Goal: Complete application form

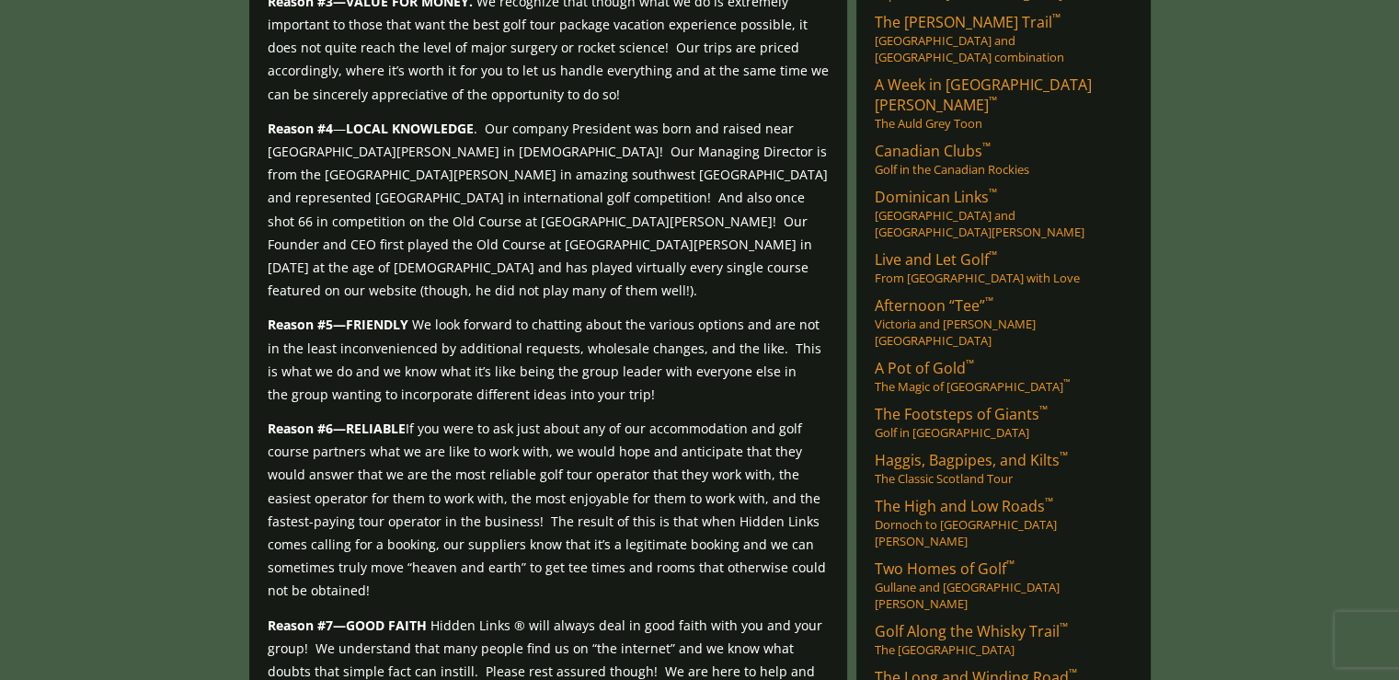
scroll to position [490, 0]
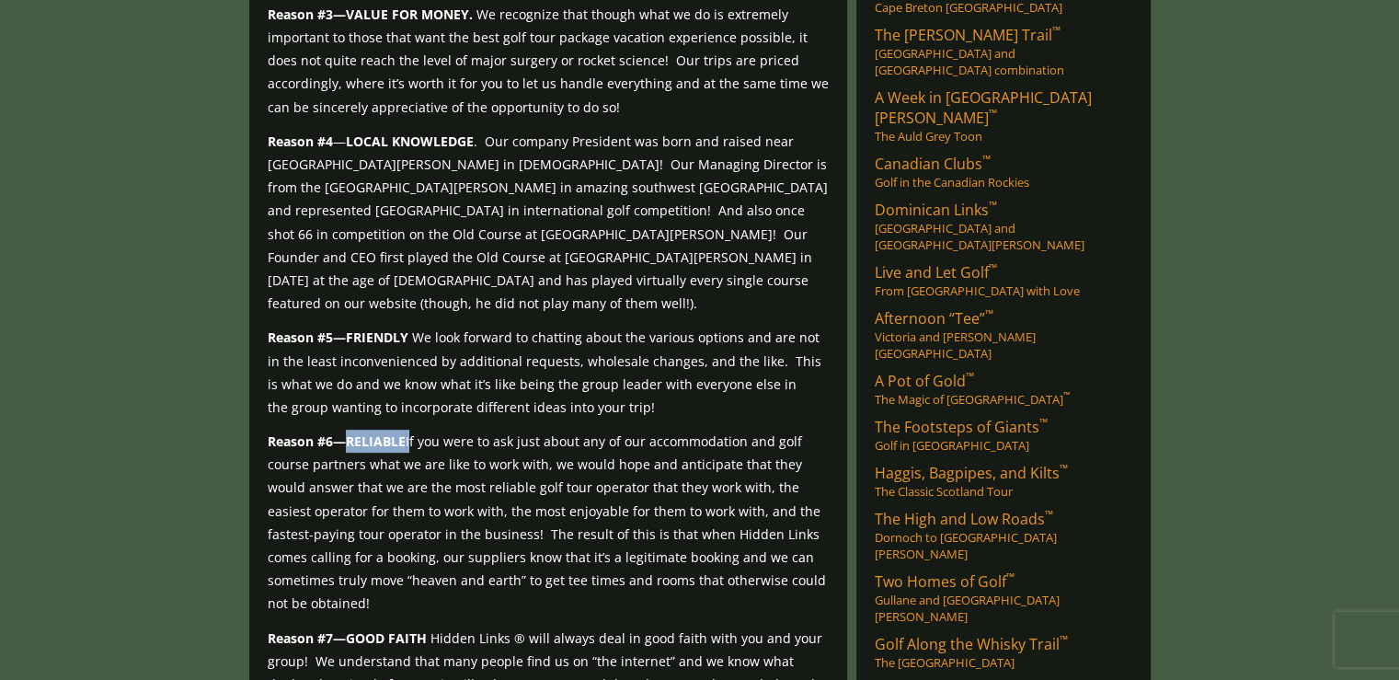
drag, startPoint x: 347, startPoint y: 366, endPoint x: 408, endPoint y: 367, distance: 61.6
click at [408, 430] on p "Reason #6 — RELIABLE If you were to ask just about any of our accommodation and…" at bounding box center [548, 523] width 561 height 186
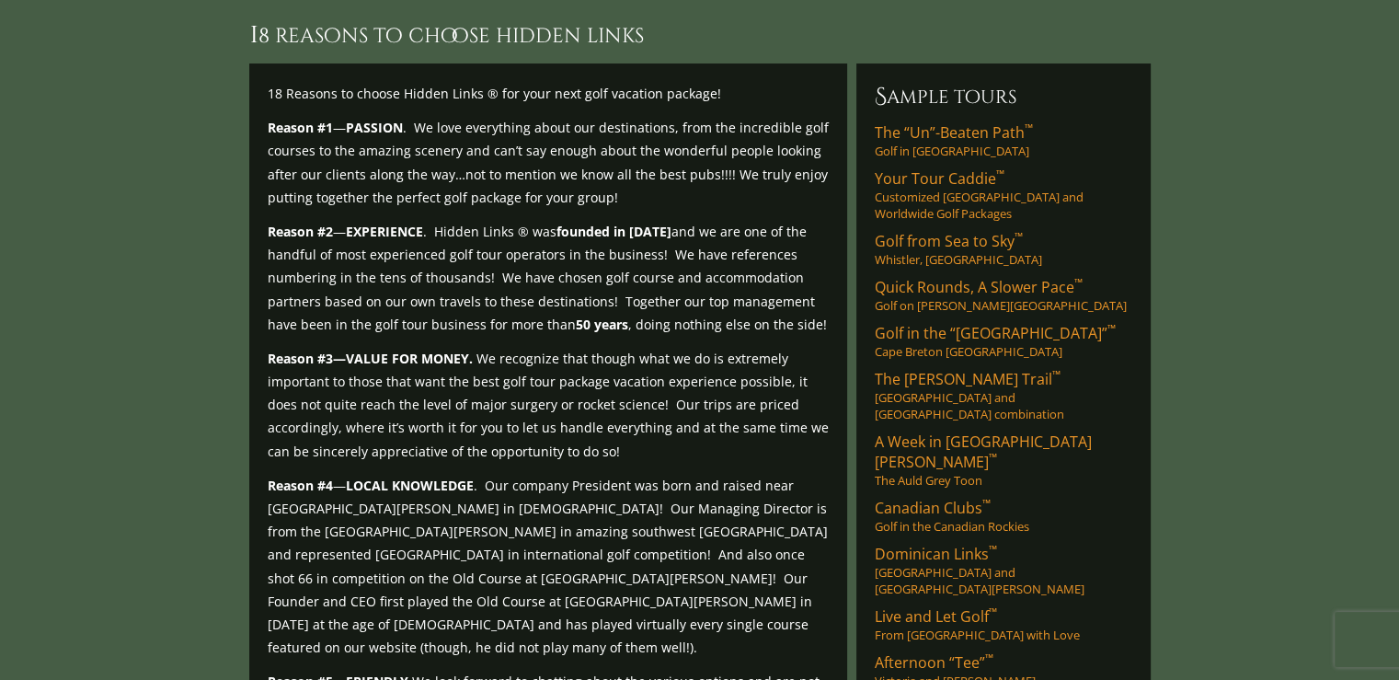
scroll to position [153, 0]
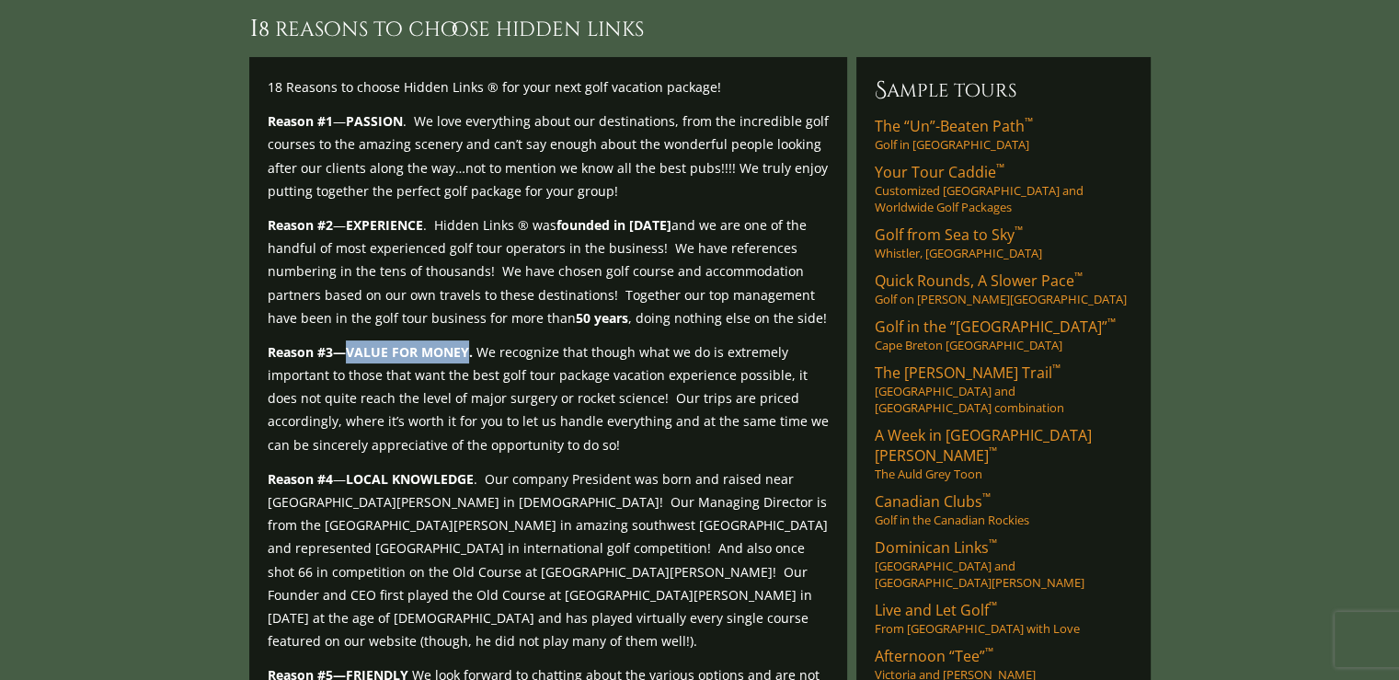
drag, startPoint x: 347, startPoint y: 325, endPoint x: 468, endPoint y: 323, distance: 121.5
click at [468, 343] on strong "VALUE FOR MONEY." at bounding box center [409, 351] width 127 height 17
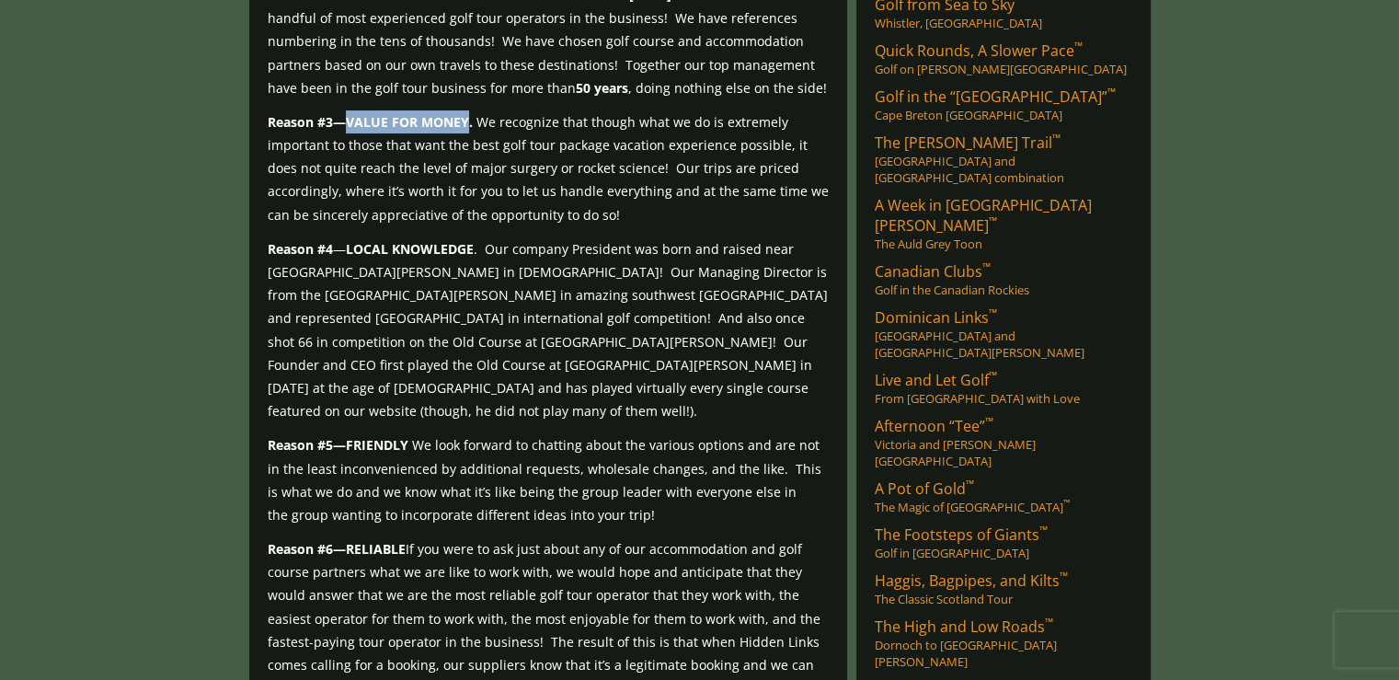
scroll to position [398, 0]
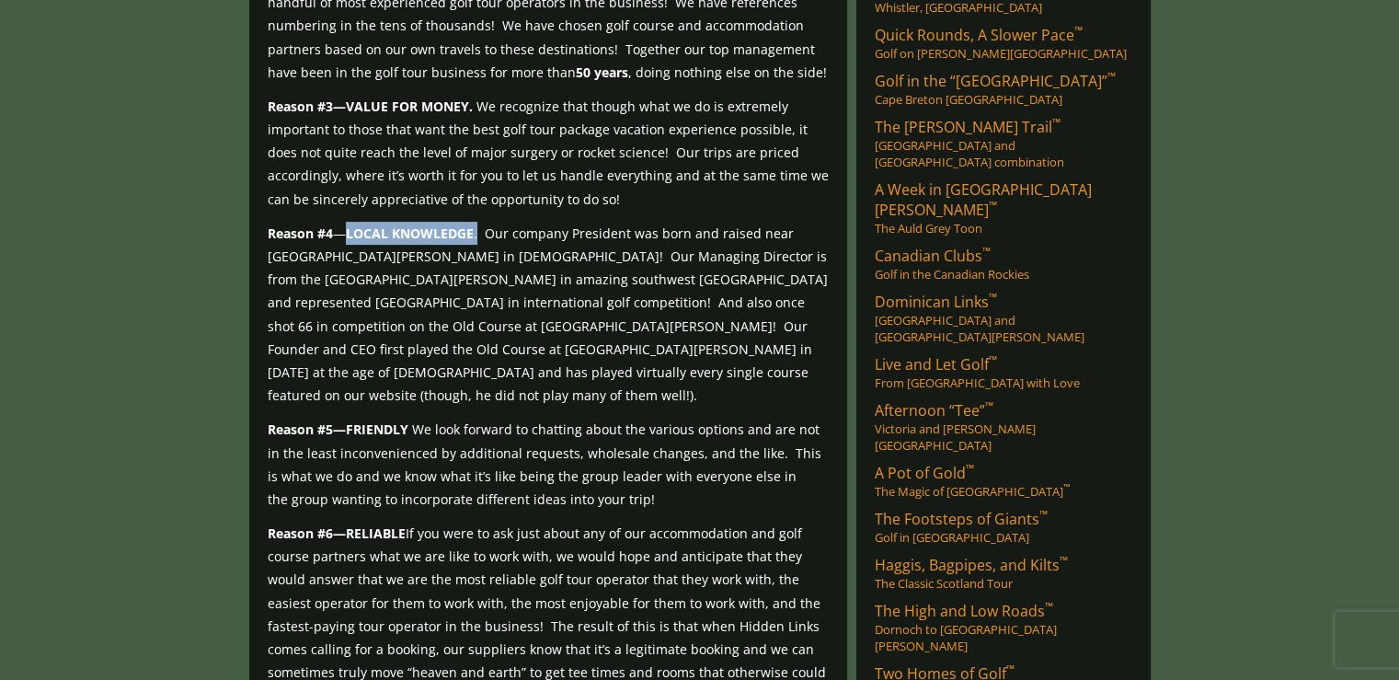
drag, startPoint x: 344, startPoint y: 205, endPoint x: 477, endPoint y: 195, distance: 133.8
click at [477, 222] on p "Reason #4 — LOCAL KNOWLEDGE . Our company President was born and raised near St…" at bounding box center [548, 315] width 561 height 186
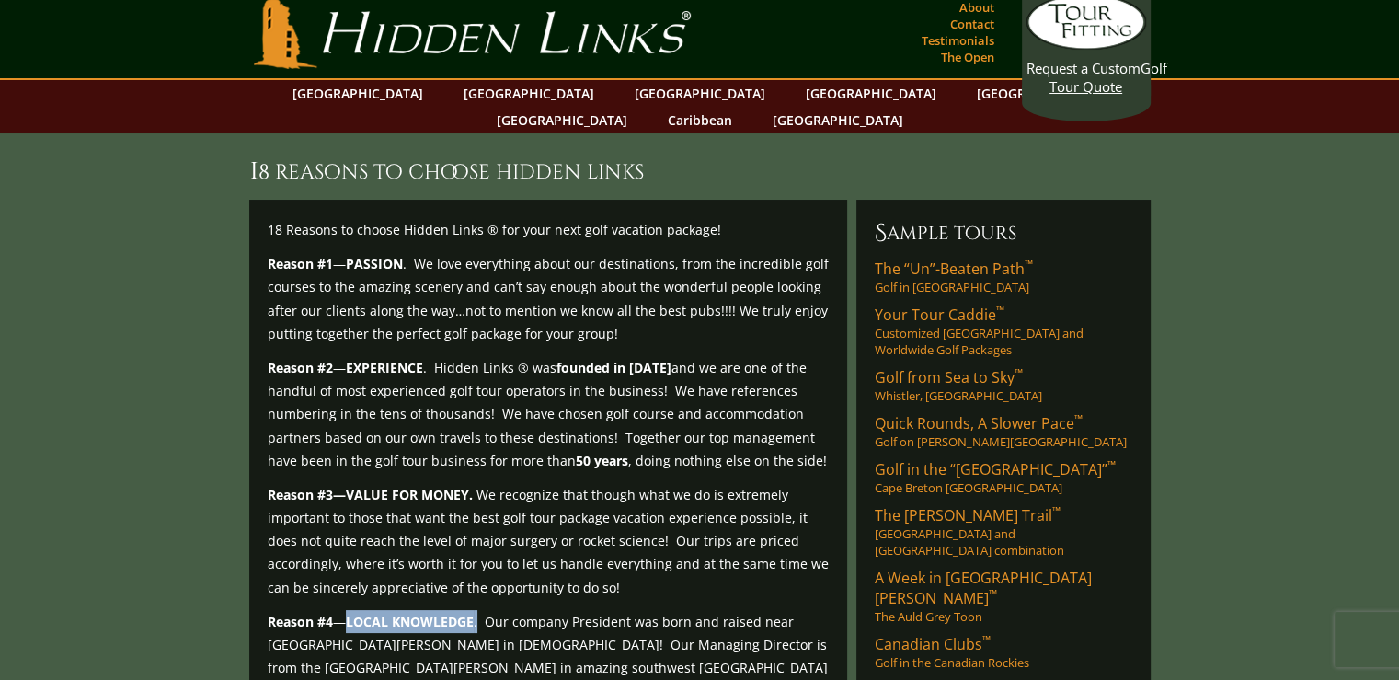
scroll to position [0, 0]
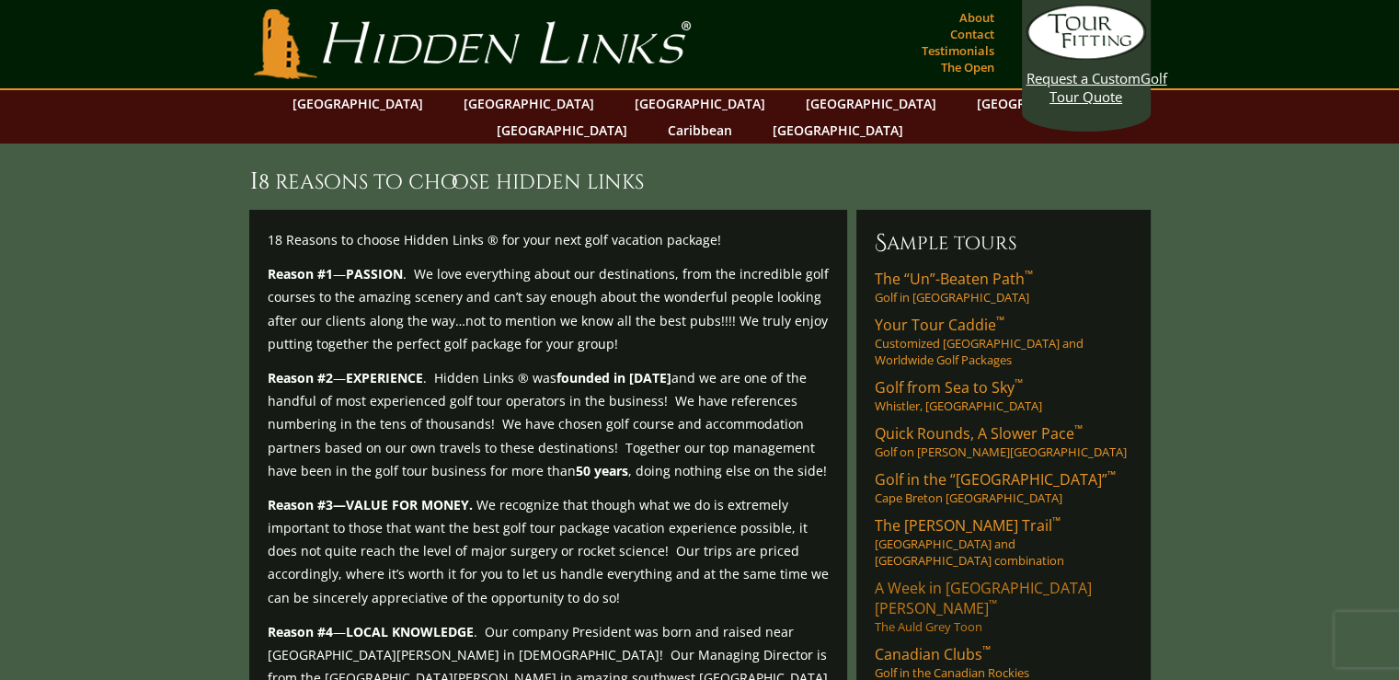
click at [937, 578] on span "A Week in St. Andrews ™" at bounding box center [983, 598] width 217 height 40
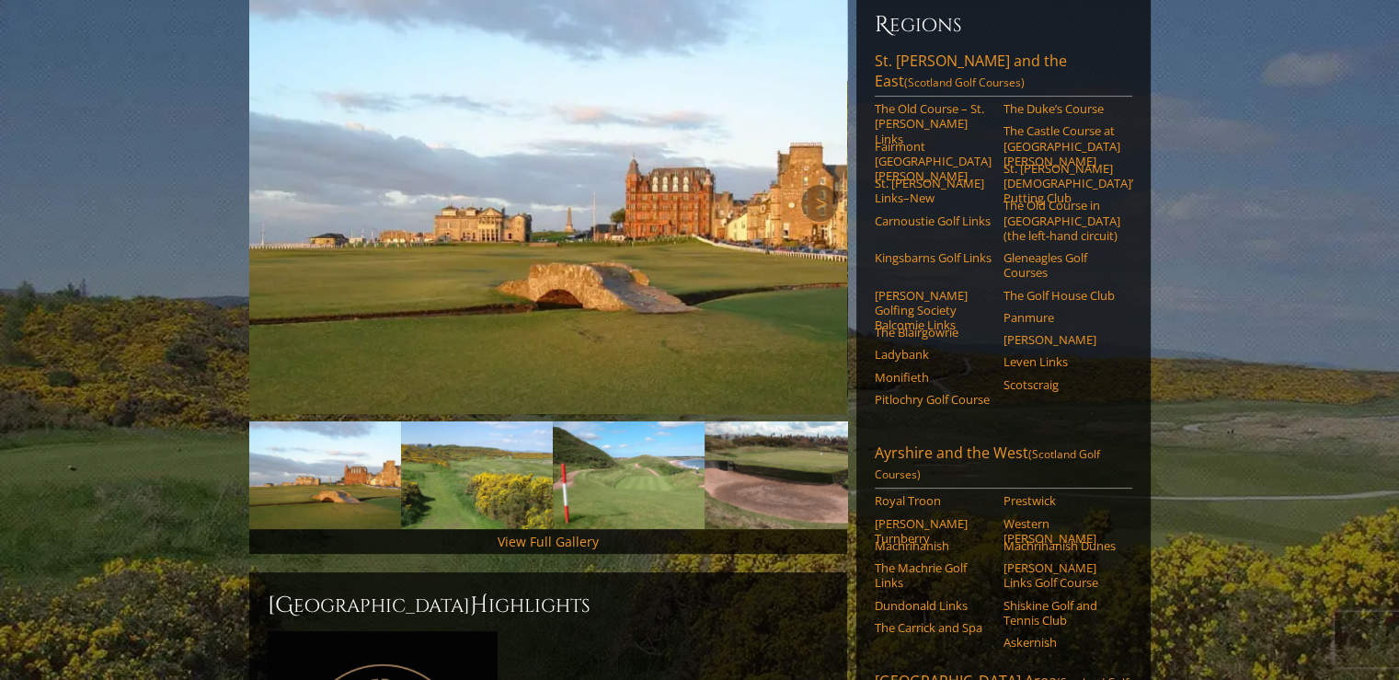
scroll to position [245, 0]
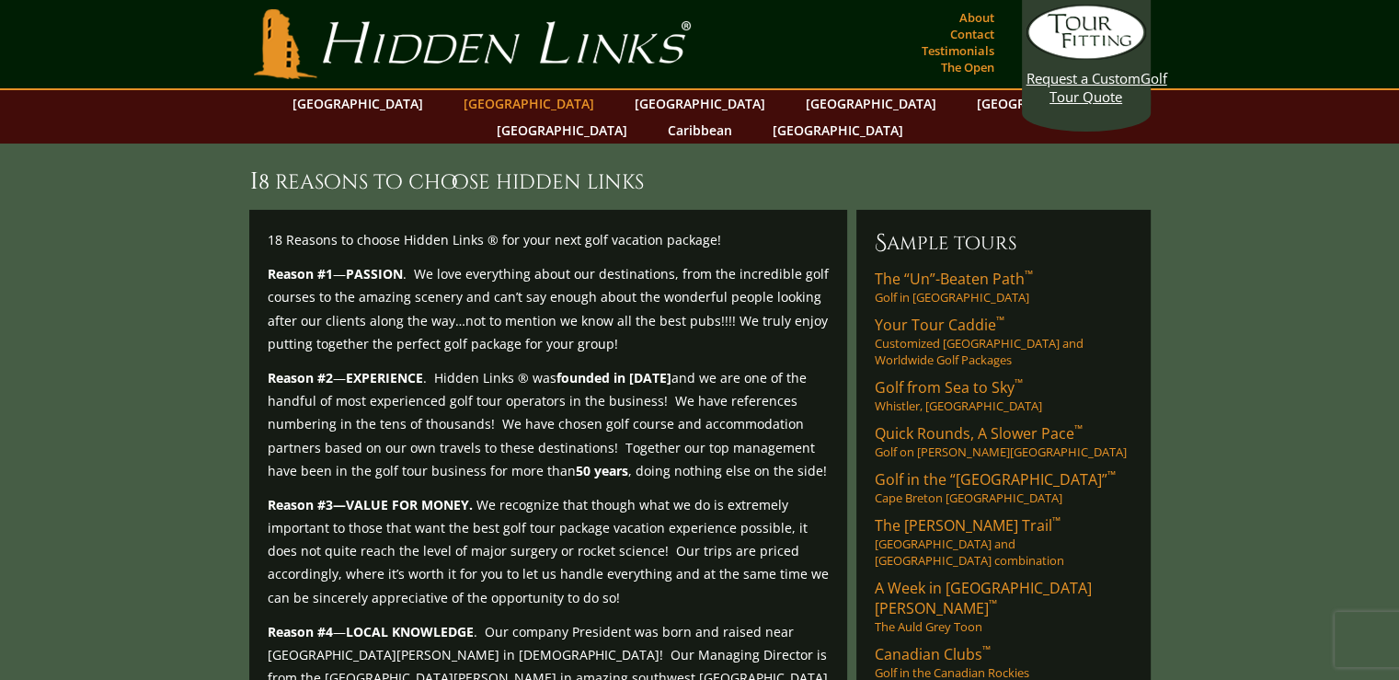
click at [501, 106] on link "[GEOGRAPHIC_DATA]" at bounding box center [528, 103] width 149 height 27
click at [500, 104] on link "[GEOGRAPHIC_DATA]" at bounding box center [528, 103] width 149 height 27
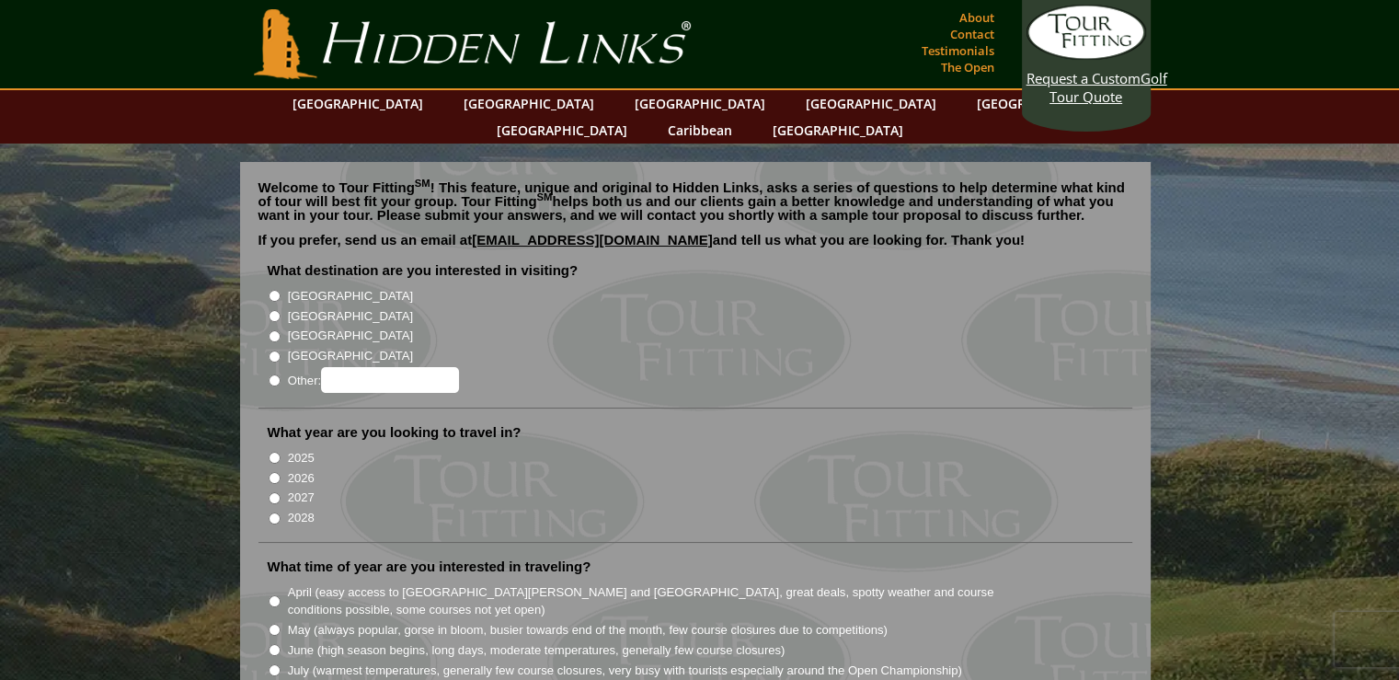
click at [271, 310] on input "[GEOGRAPHIC_DATA]" at bounding box center [275, 316] width 12 height 12
radio input "true"
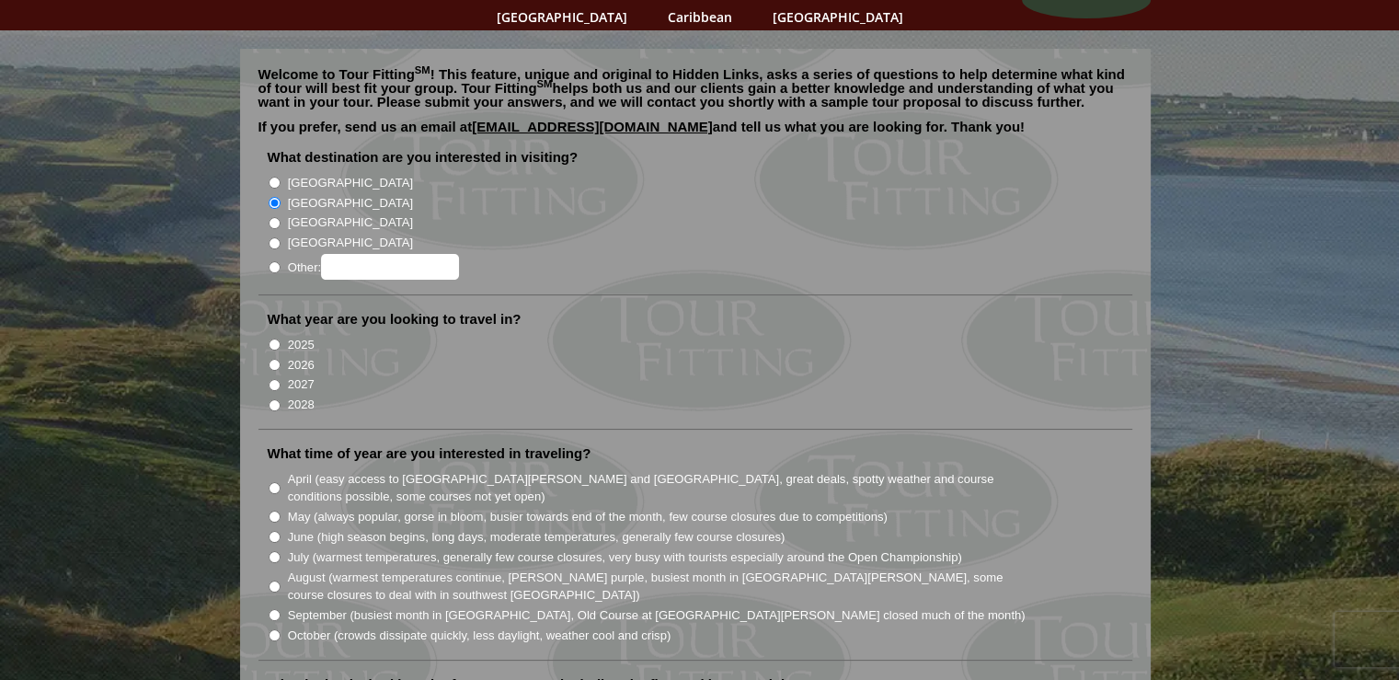
scroll to position [122, 0]
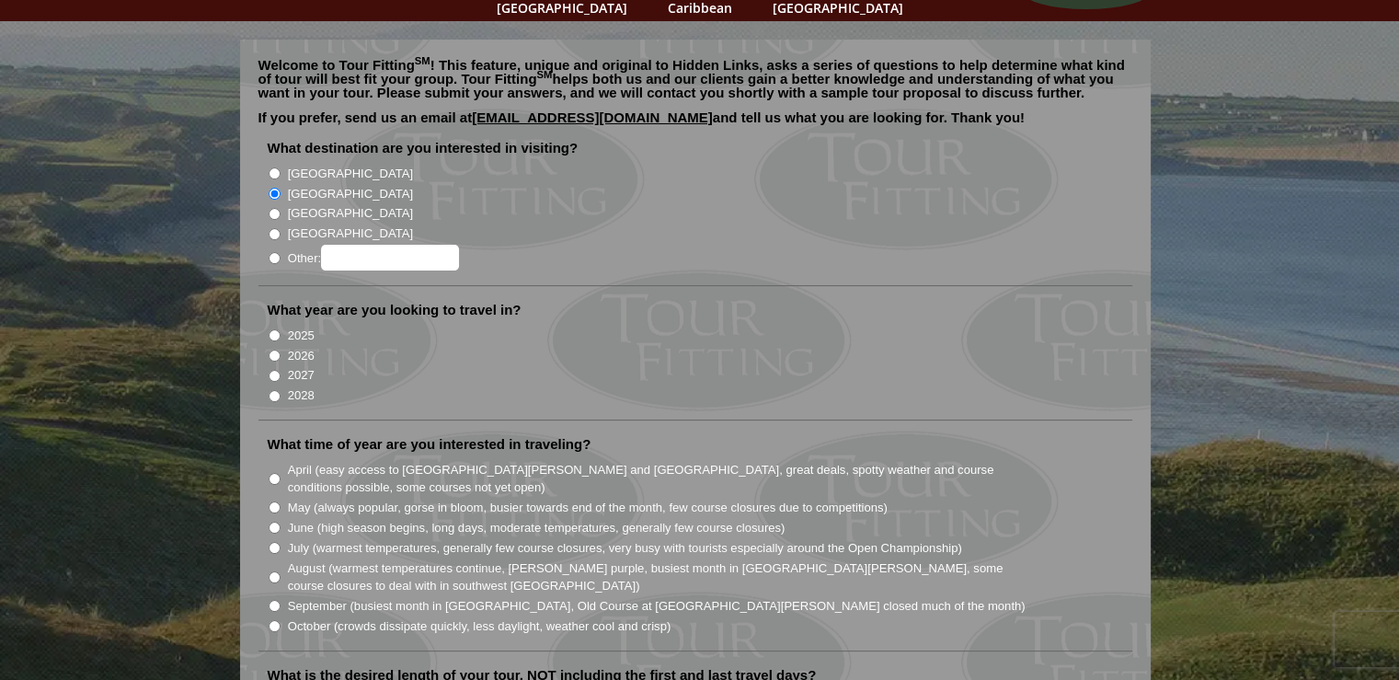
click at [273, 370] on input "2027" at bounding box center [275, 376] width 12 height 12
radio input "true"
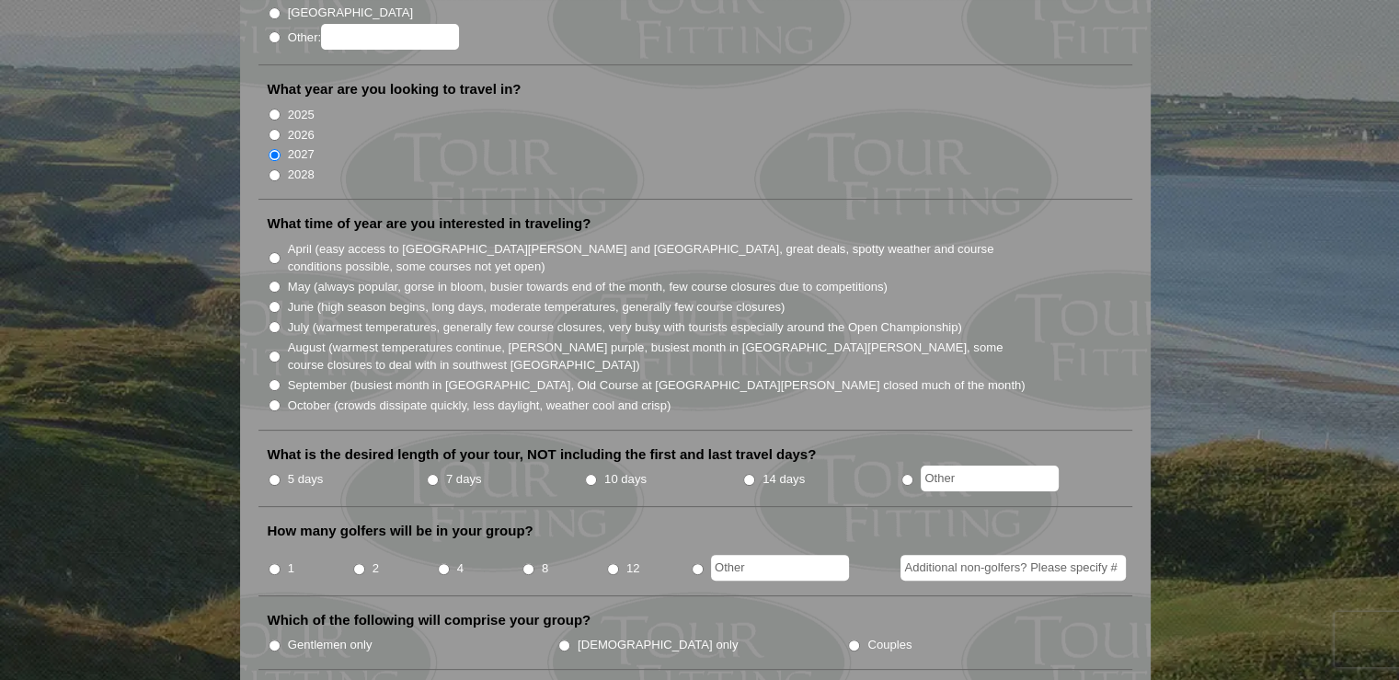
scroll to position [368, 0]
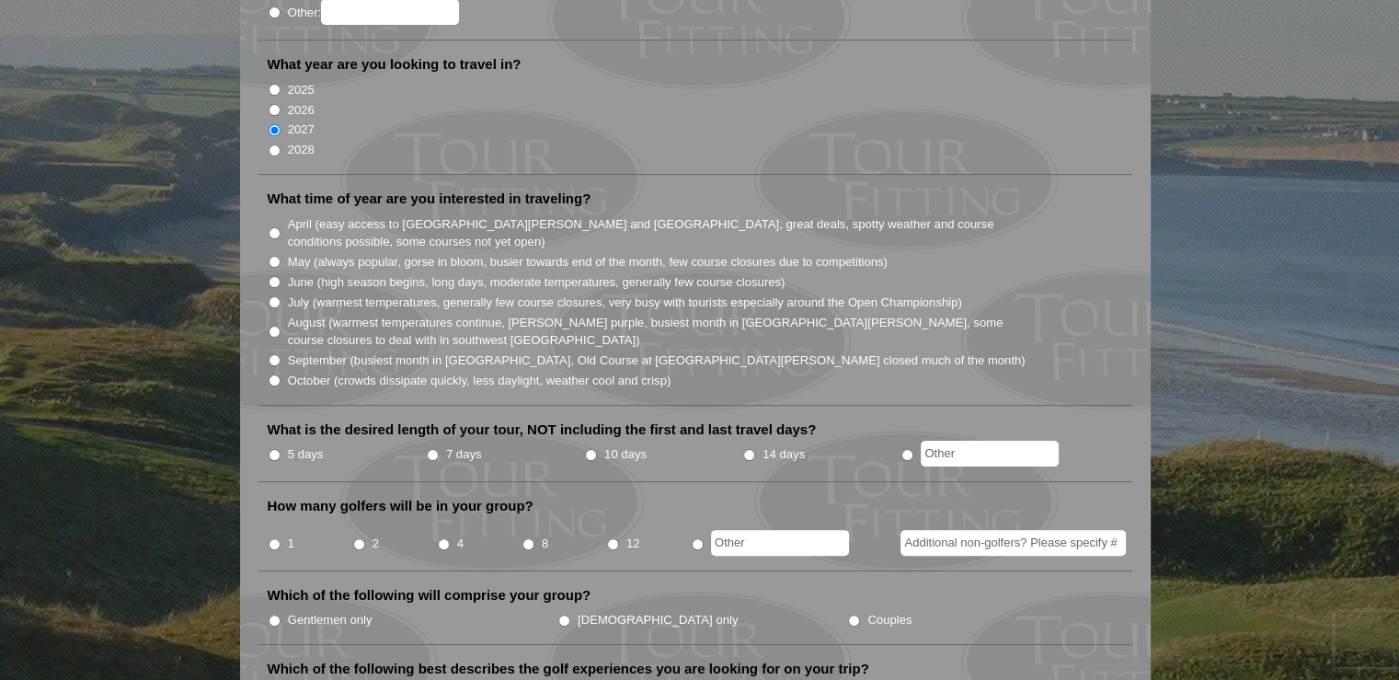
click at [272, 256] on input "May (always popular, gorse in bloom, busier towards end of the month, few cours…" at bounding box center [275, 262] width 12 height 12
radio input "true"
click at [431, 449] on input "7 days" at bounding box center [433, 455] width 12 height 12
radio input "true"
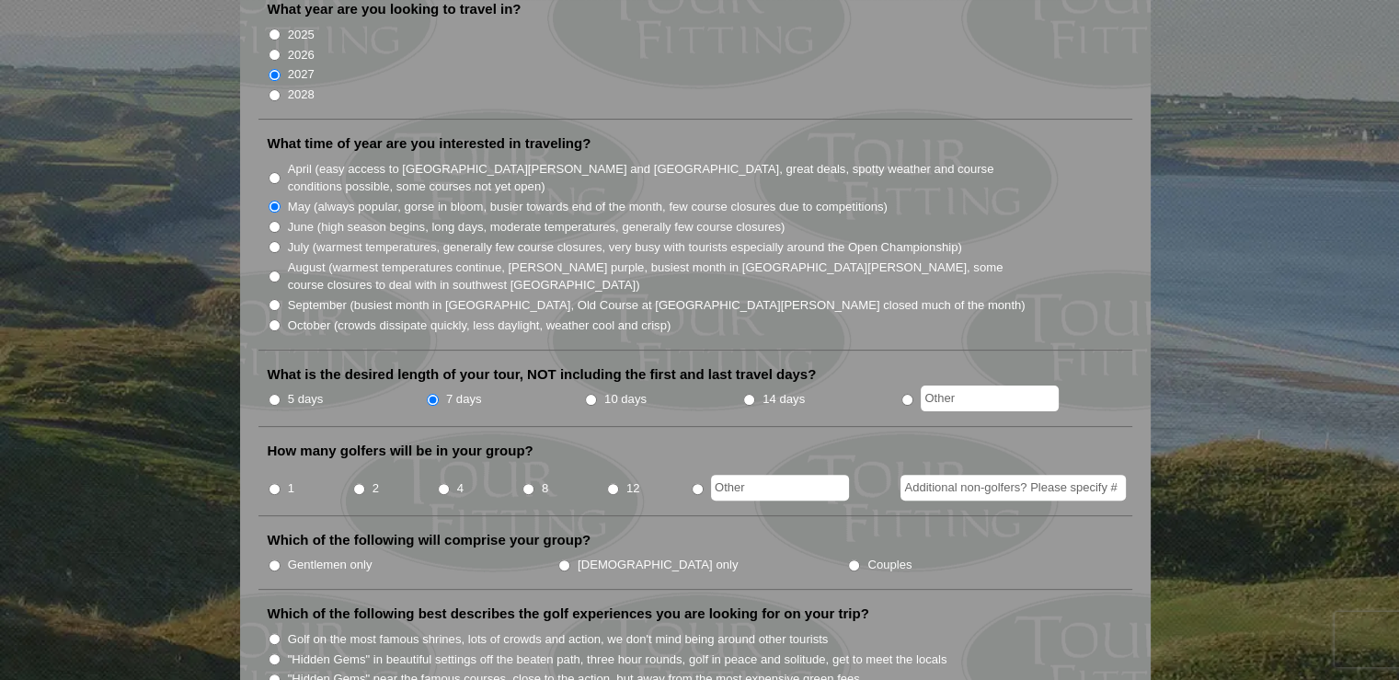
scroll to position [429, 0]
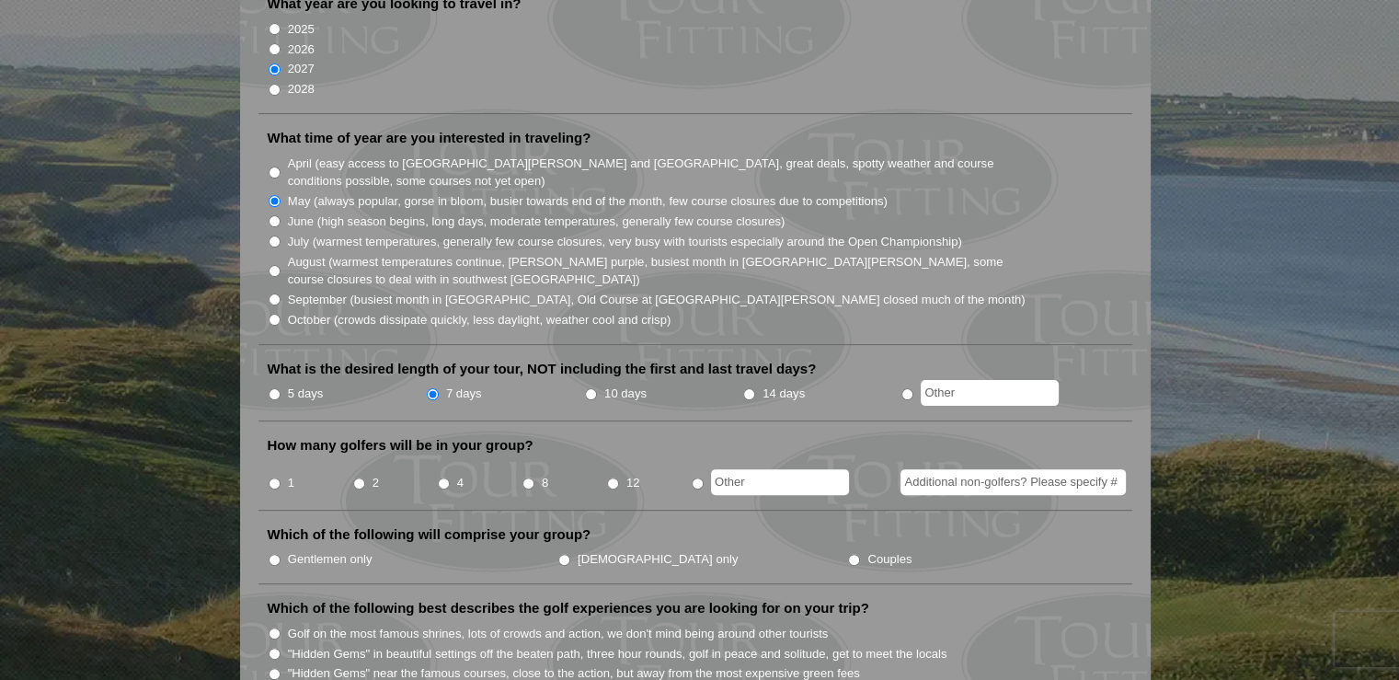
click at [699, 477] on input "radio" at bounding box center [698, 483] width 12 height 12
radio input "true"
click at [1013, 469] on input "Additional non-golfers? Please specify #" at bounding box center [1013, 482] width 225 height 26
click at [729, 469] on input "text" at bounding box center [780, 482] width 138 height 26
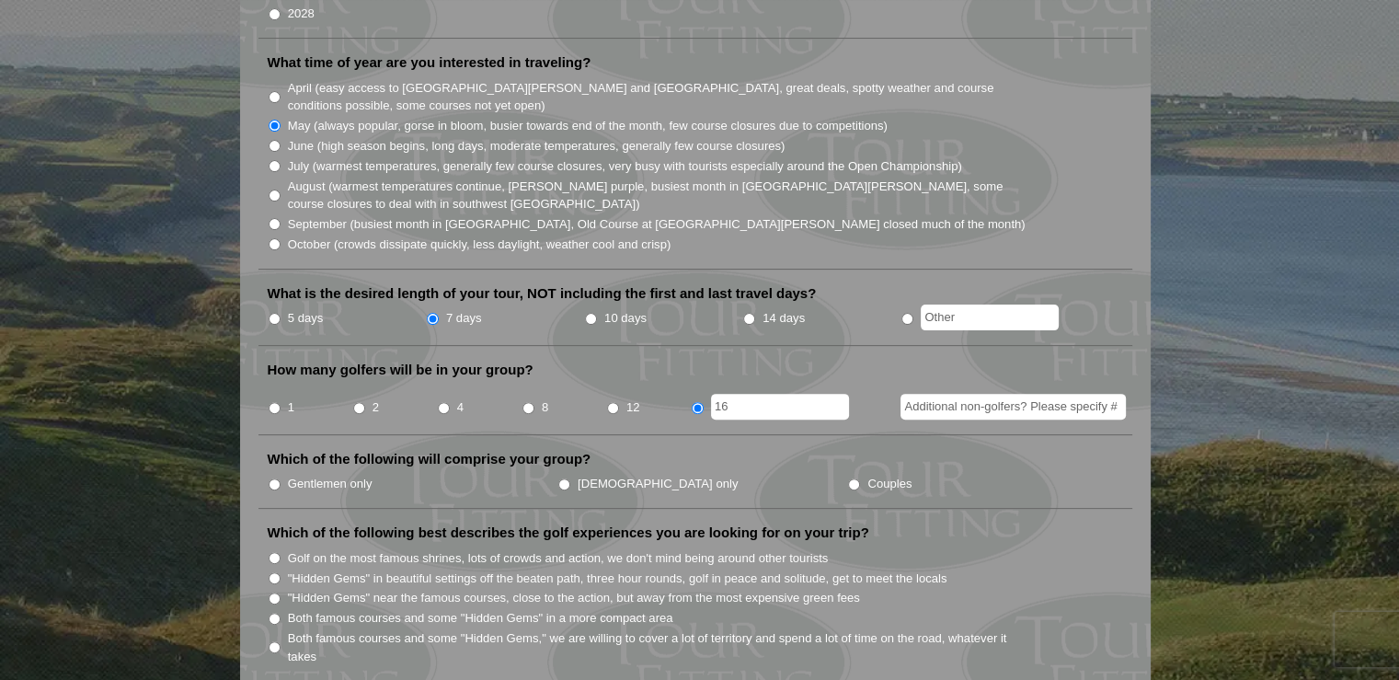
scroll to position [521, 0]
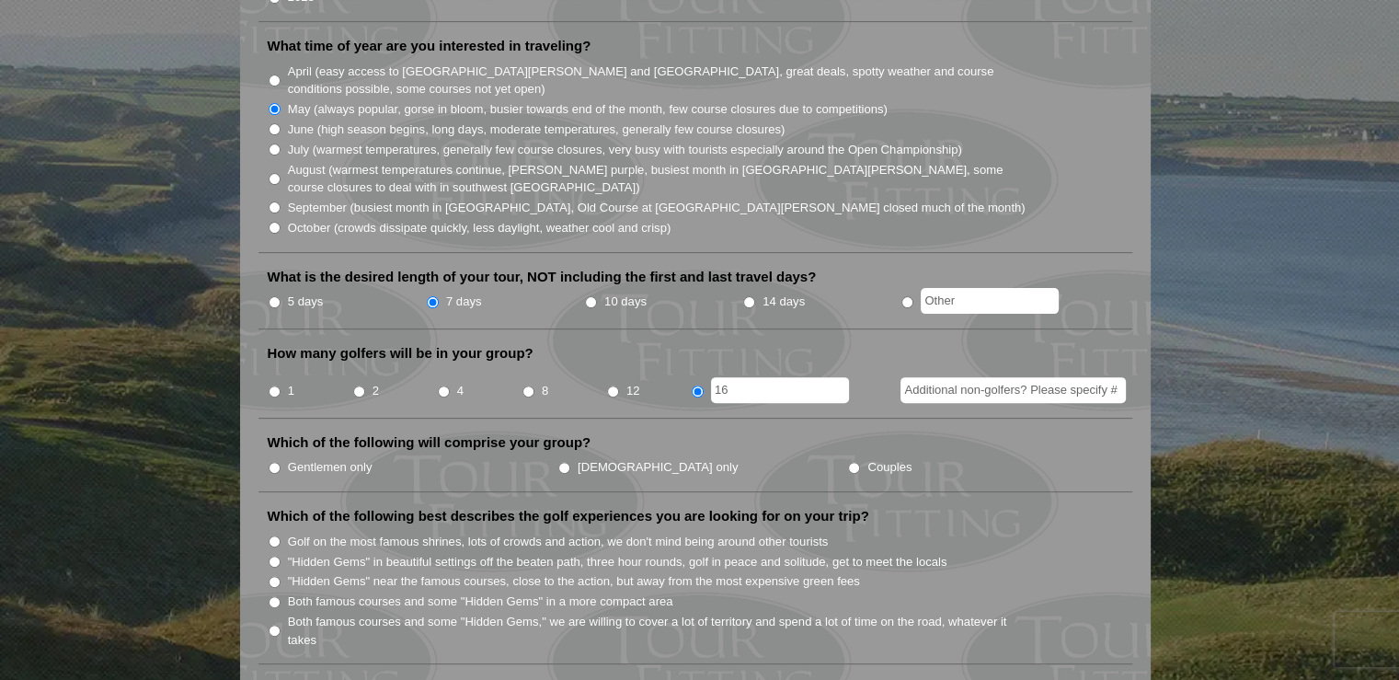
type input "16"
click at [273, 462] on input "Gentlemen only" at bounding box center [275, 468] width 12 height 12
radio input "true"
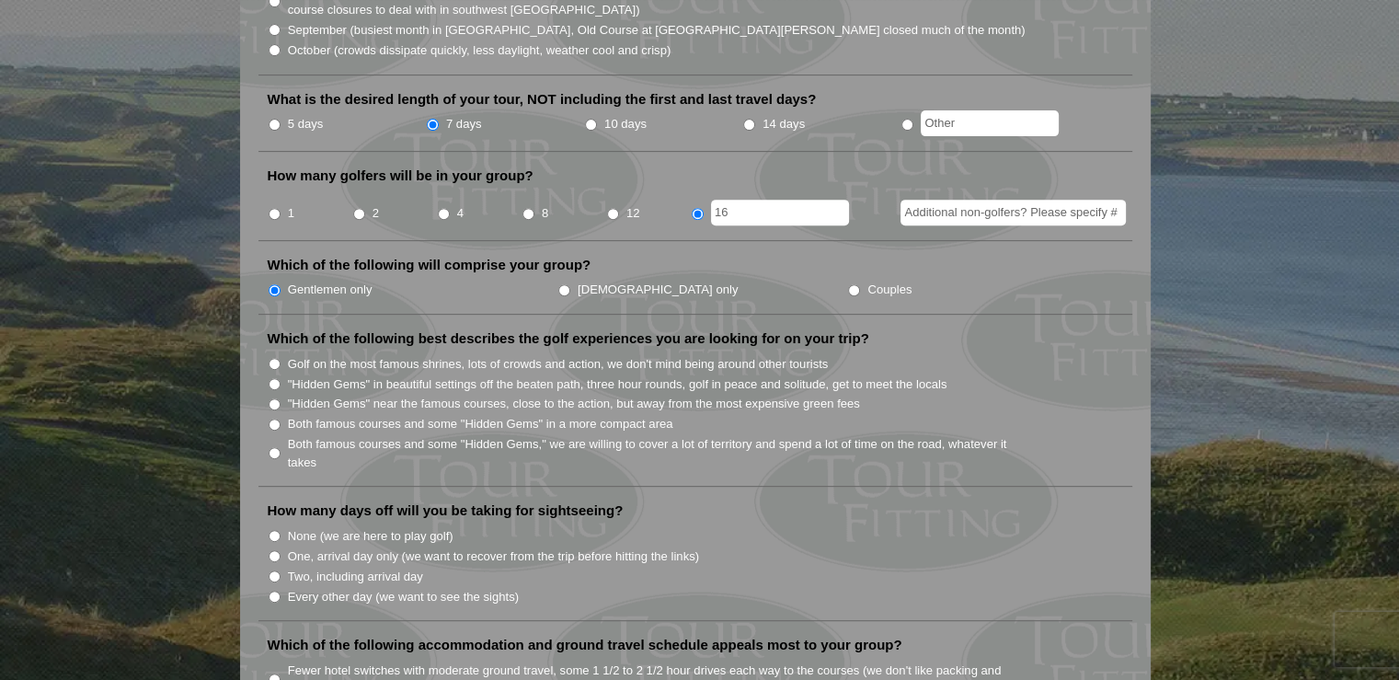
scroll to position [736, 0]
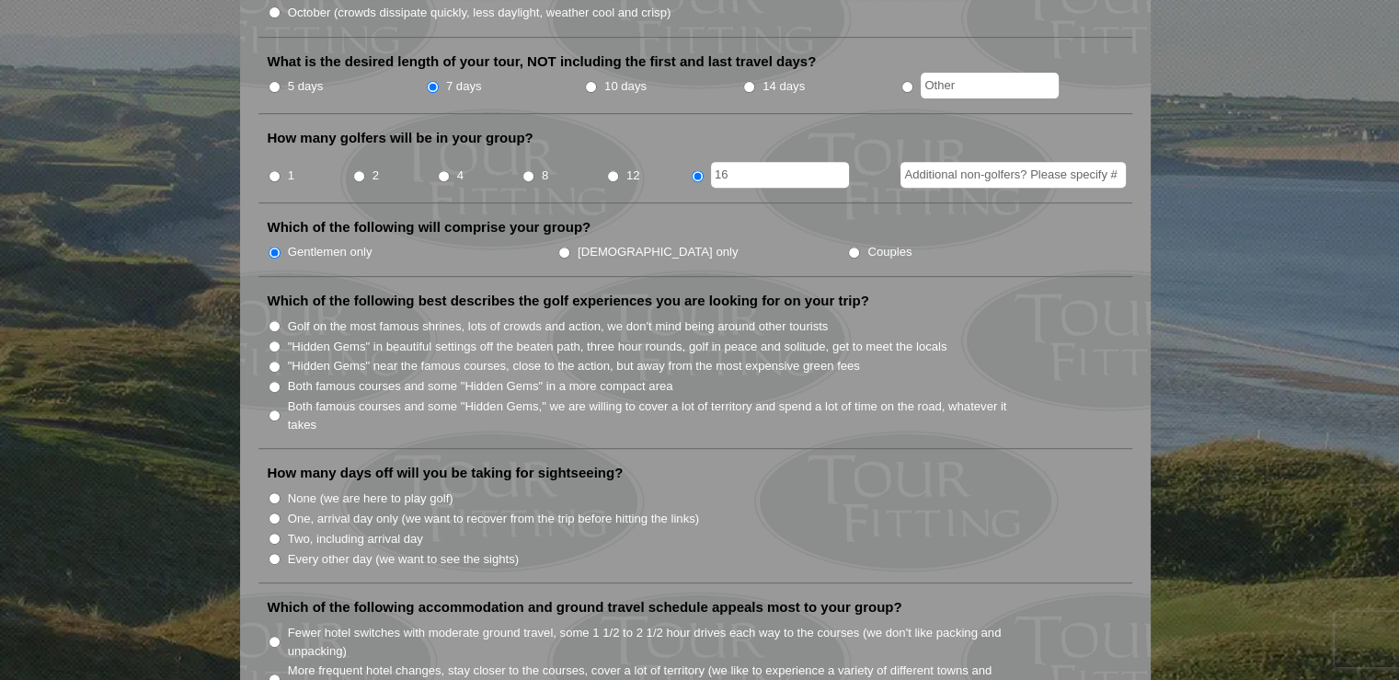
click at [274, 361] on input ""Hidden Gems" near the famous courses, close to the action, but away from the m…" at bounding box center [275, 367] width 12 height 12
radio input "true"
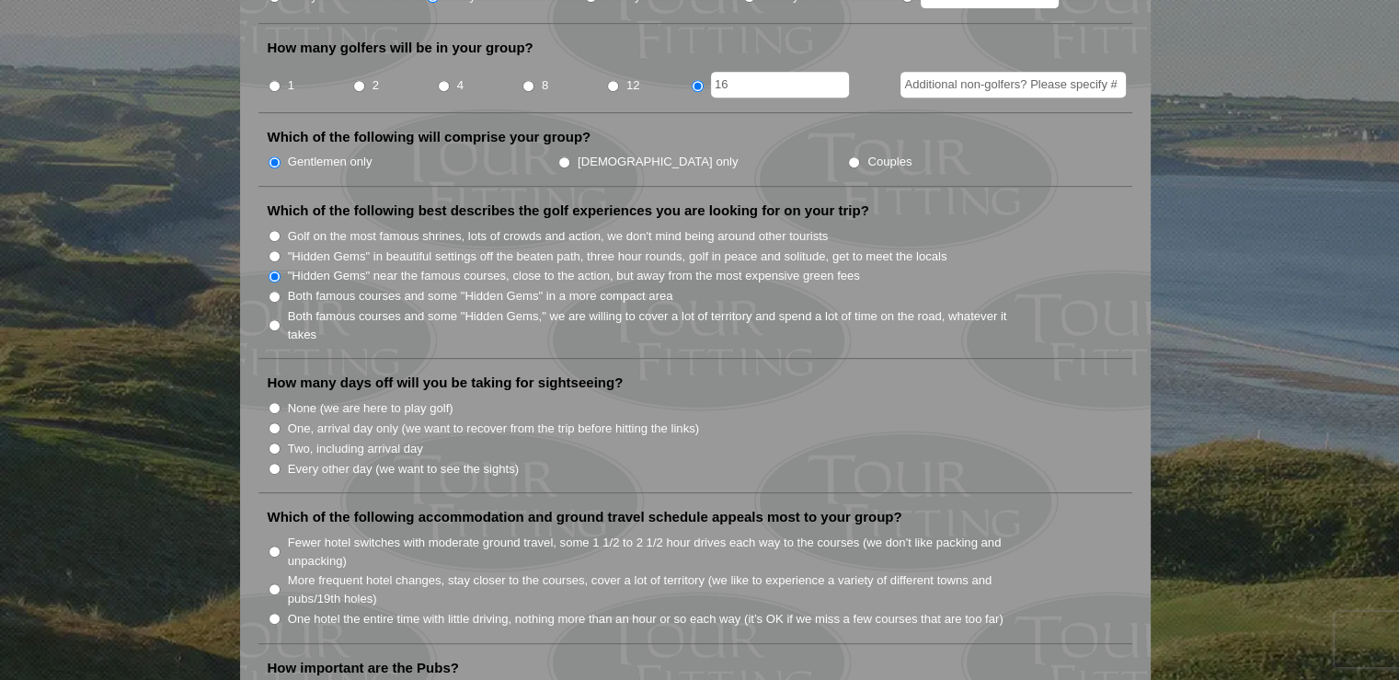
scroll to position [828, 0]
drag, startPoint x: 272, startPoint y: 370, endPoint x: 279, endPoint y: 382, distance: 13.6
click at [276, 400] on input "None (we are here to play golf)" at bounding box center [275, 406] width 12 height 12
radio input "true"
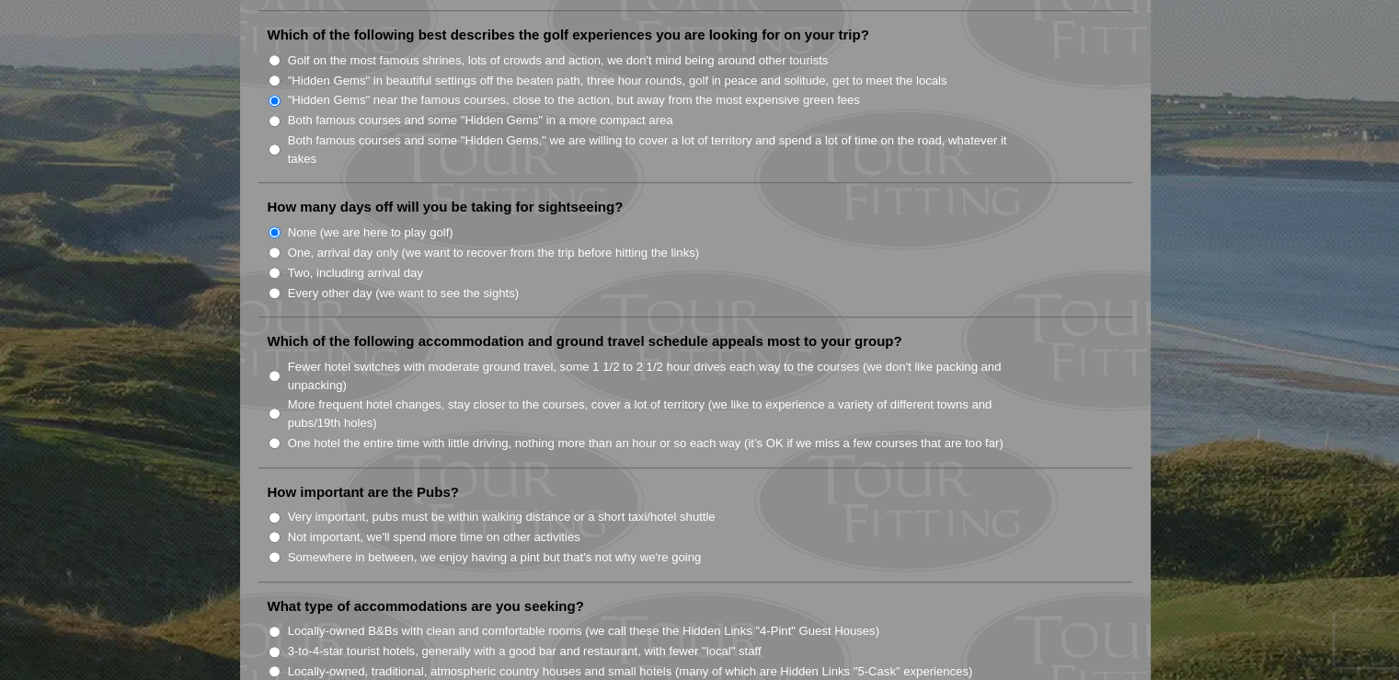
scroll to position [1012, 0]
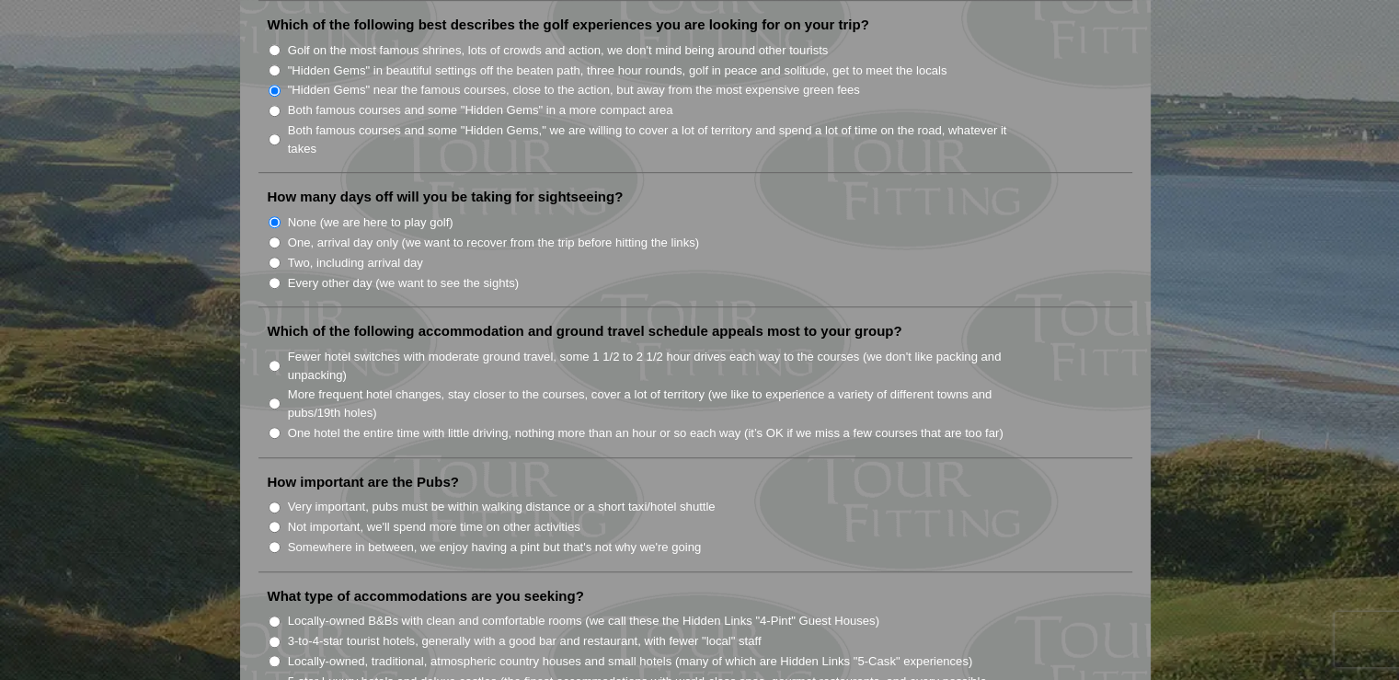
click at [274, 360] on input "Fewer hotel switches with moderate ground travel, some 1 1/2 to 2 1/2 hour driv…" at bounding box center [275, 366] width 12 height 12
radio input "true"
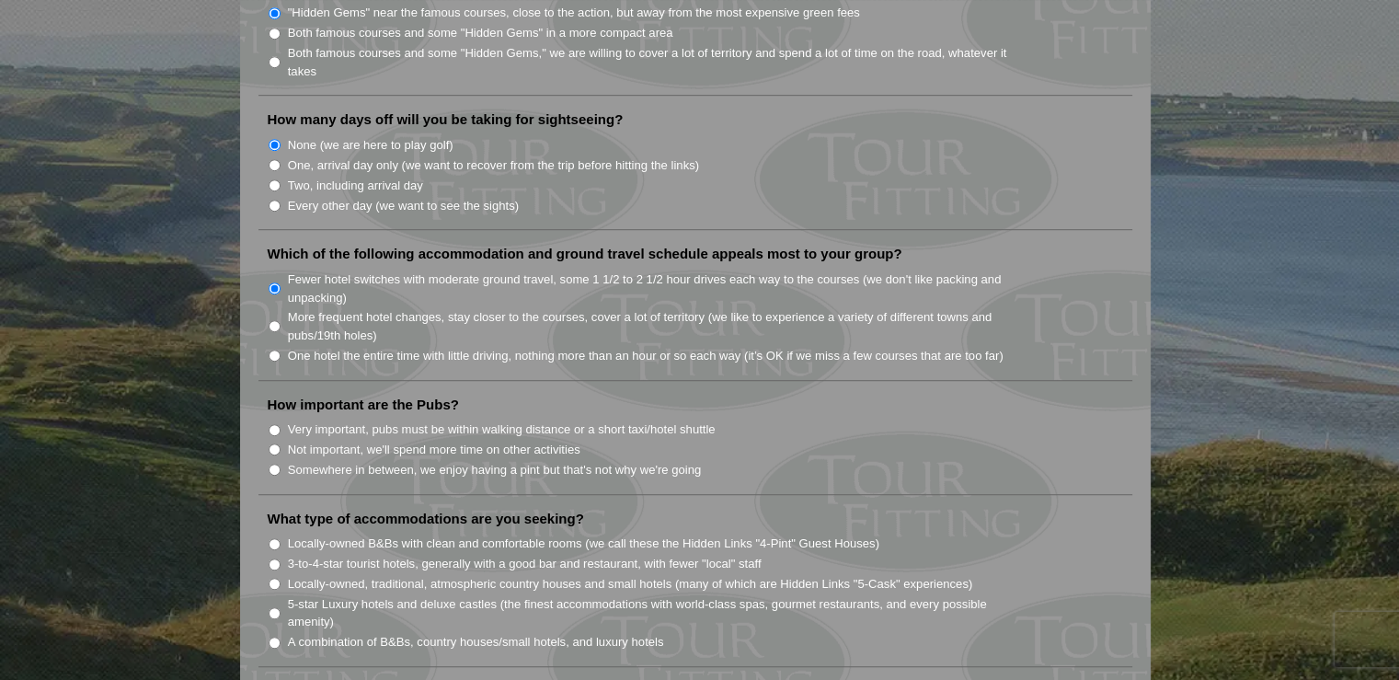
scroll to position [1104, 0]
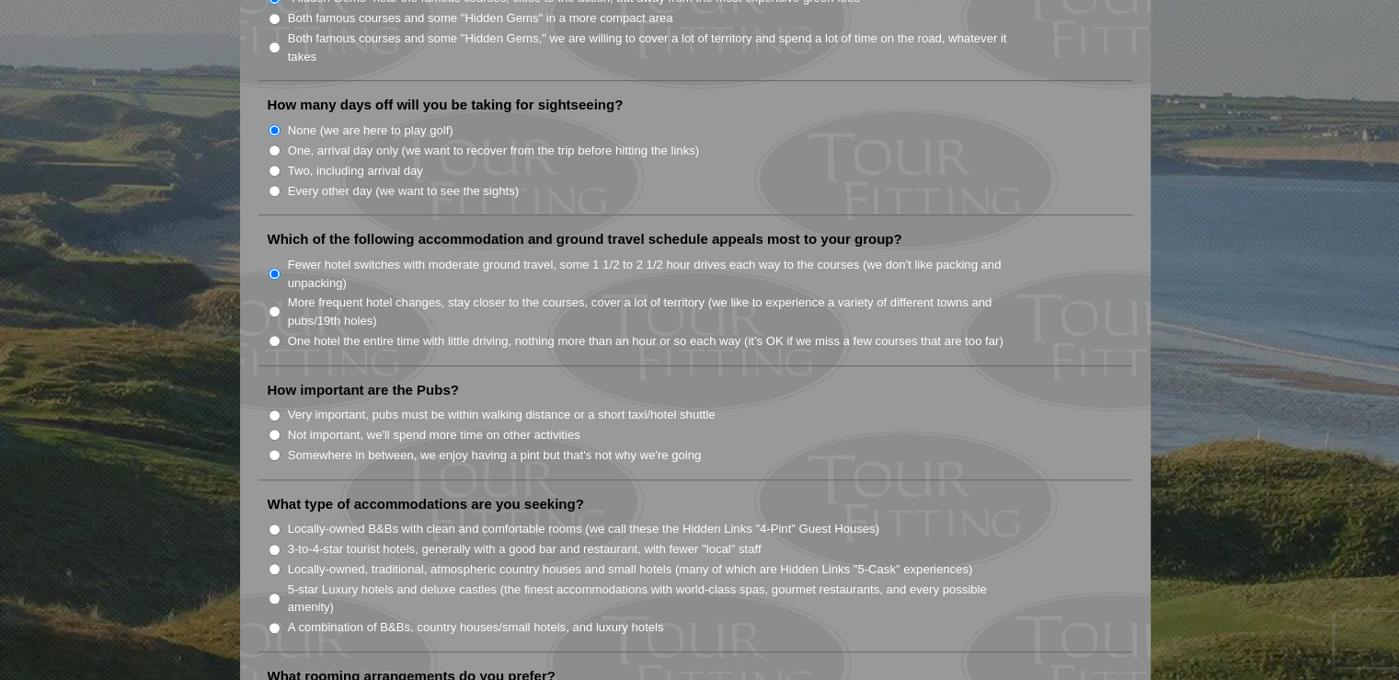
click at [274, 429] on input "Not important, we'll spend more time on other activities" at bounding box center [275, 435] width 12 height 12
radio input "true"
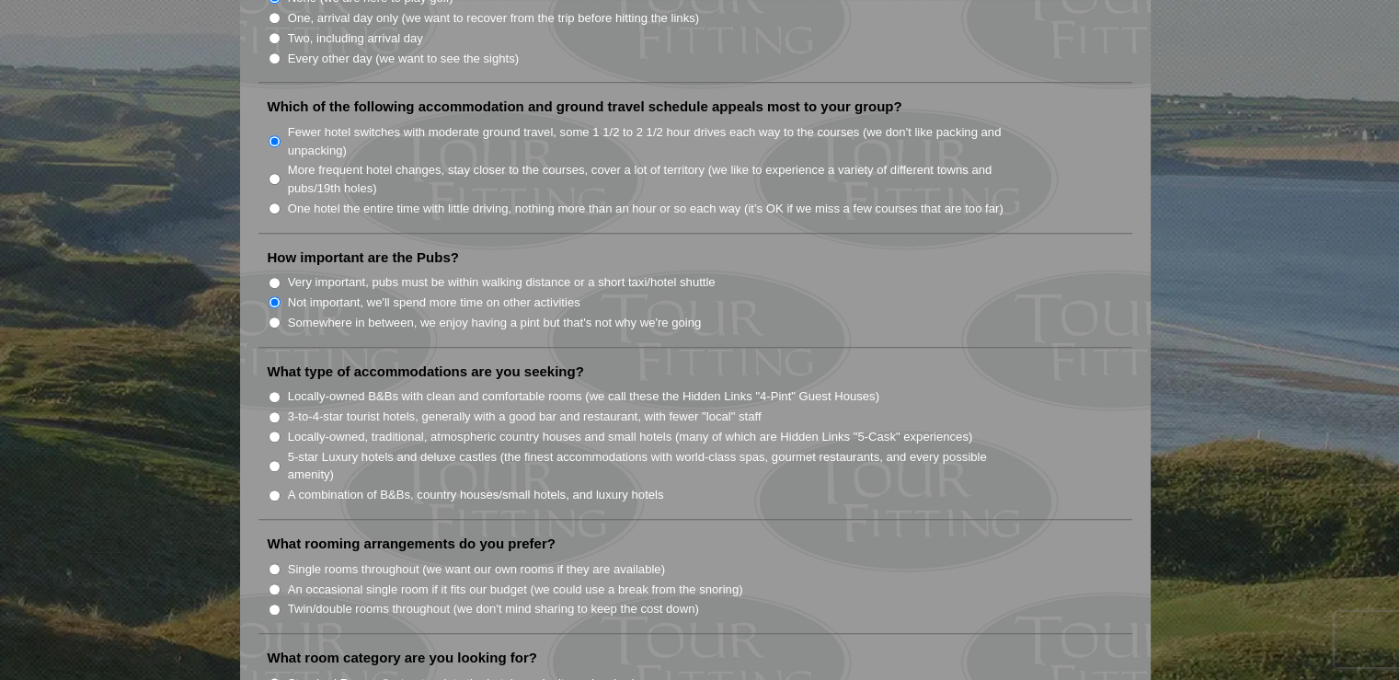
scroll to position [1257, 0]
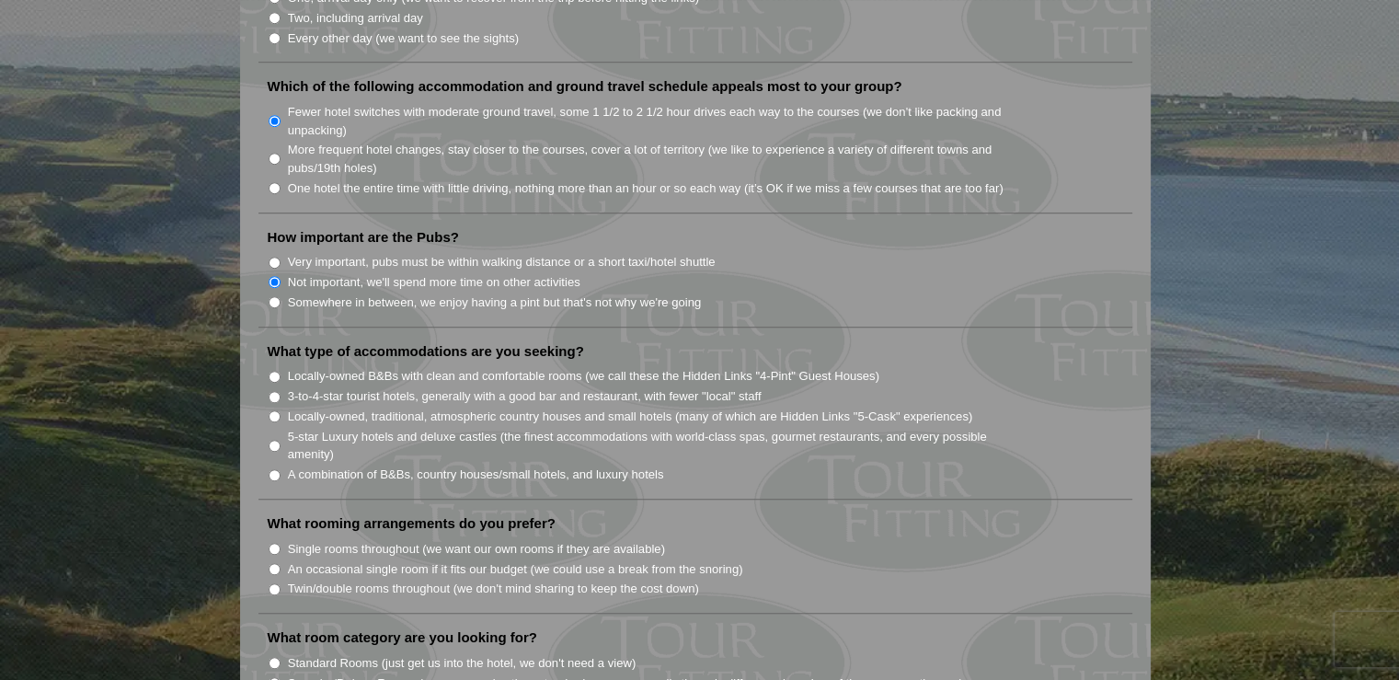
click at [274, 410] on input "Locally-owned, traditional, atmospheric country houses and small hotels (many o…" at bounding box center [275, 416] width 12 height 12
radio input "true"
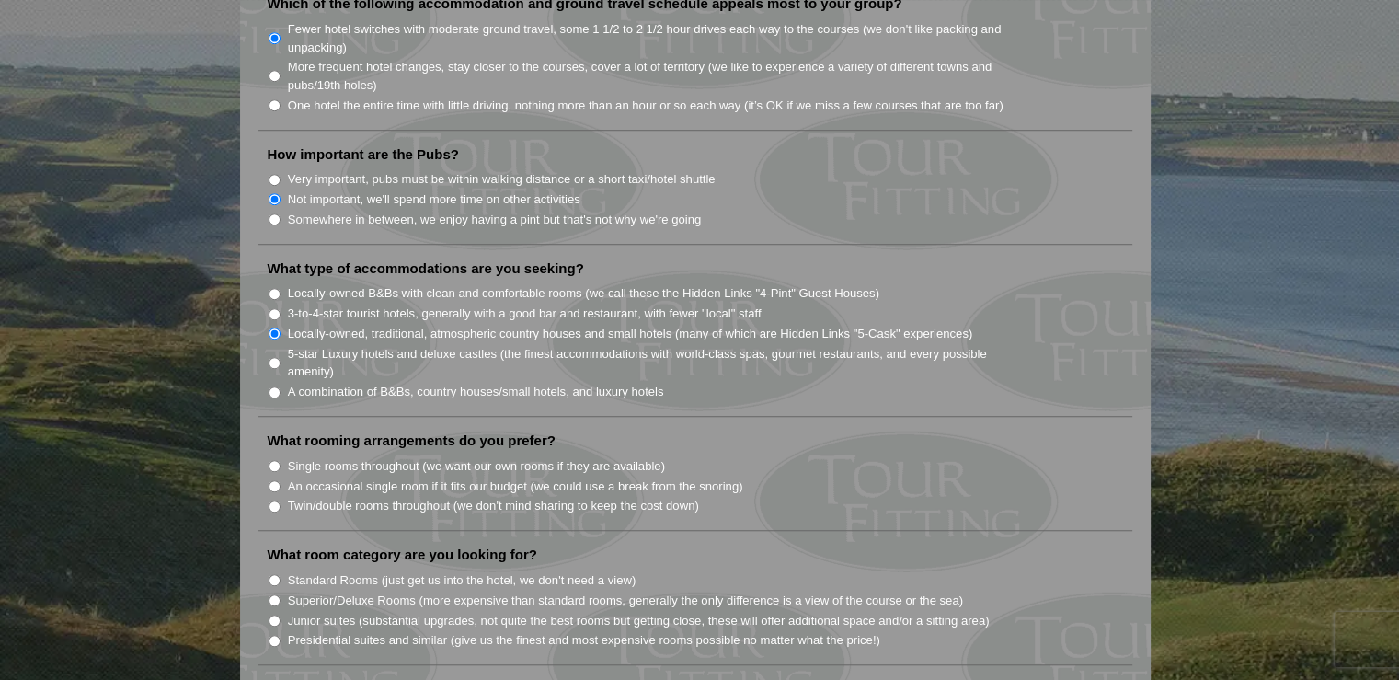
scroll to position [1349, 0]
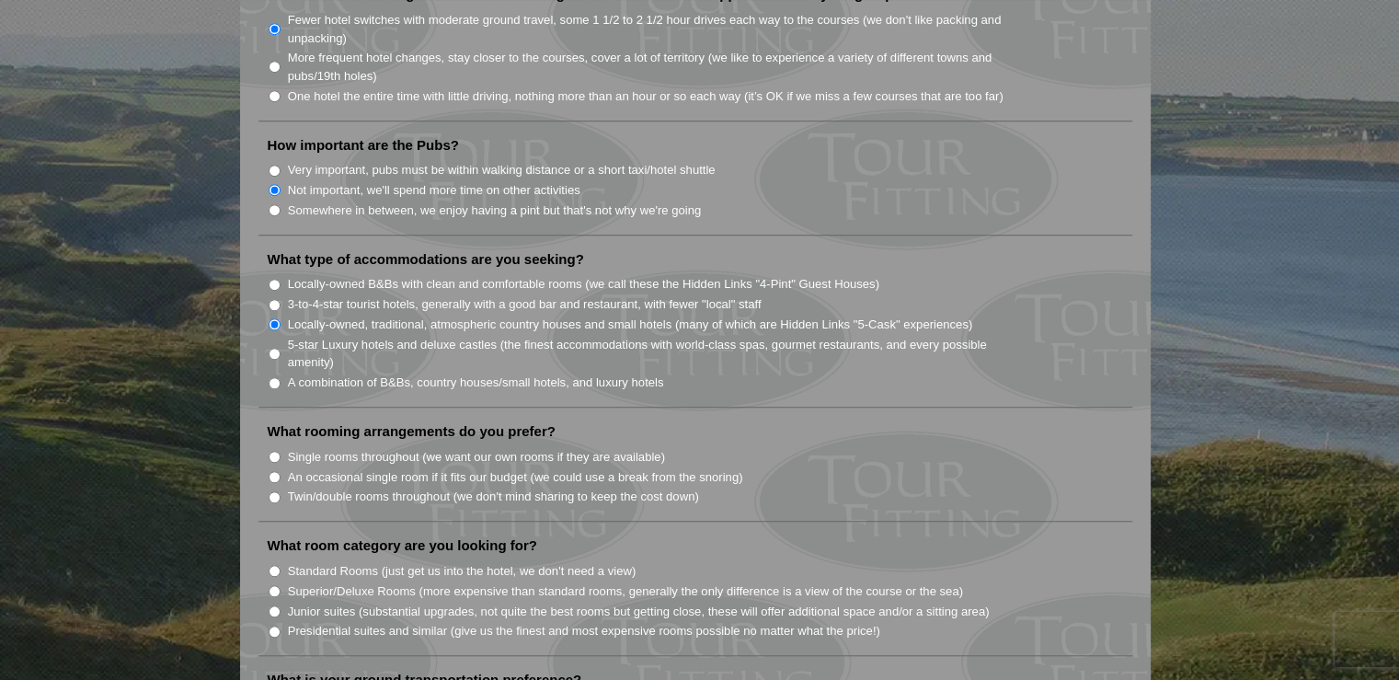
click at [273, 491] on input "Twin/double rooms throughout (we don't mind sharing to keep the cost down)" at bounding box center [275, 497] width 12 height 12
radio input "true"
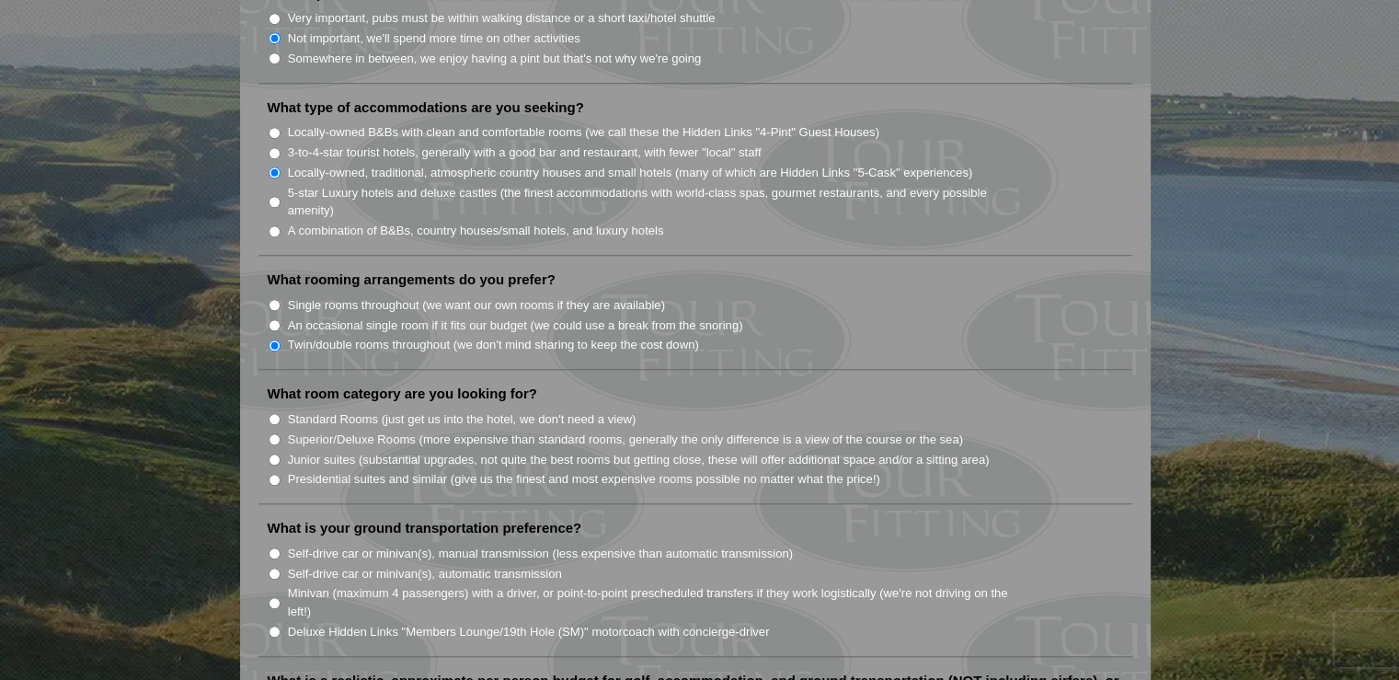
scroll to position [1502, 0]
drag, startPoint x: 274, startPoint y: 377, endPoint x: 308, endPoint y: 386, distance: 35.3
click at [278, 411] on input "Standard Rooms (just get us into the hotel, we don't need a view)" at bounding box center [275, 417] width 12 height 12
radio input "true"
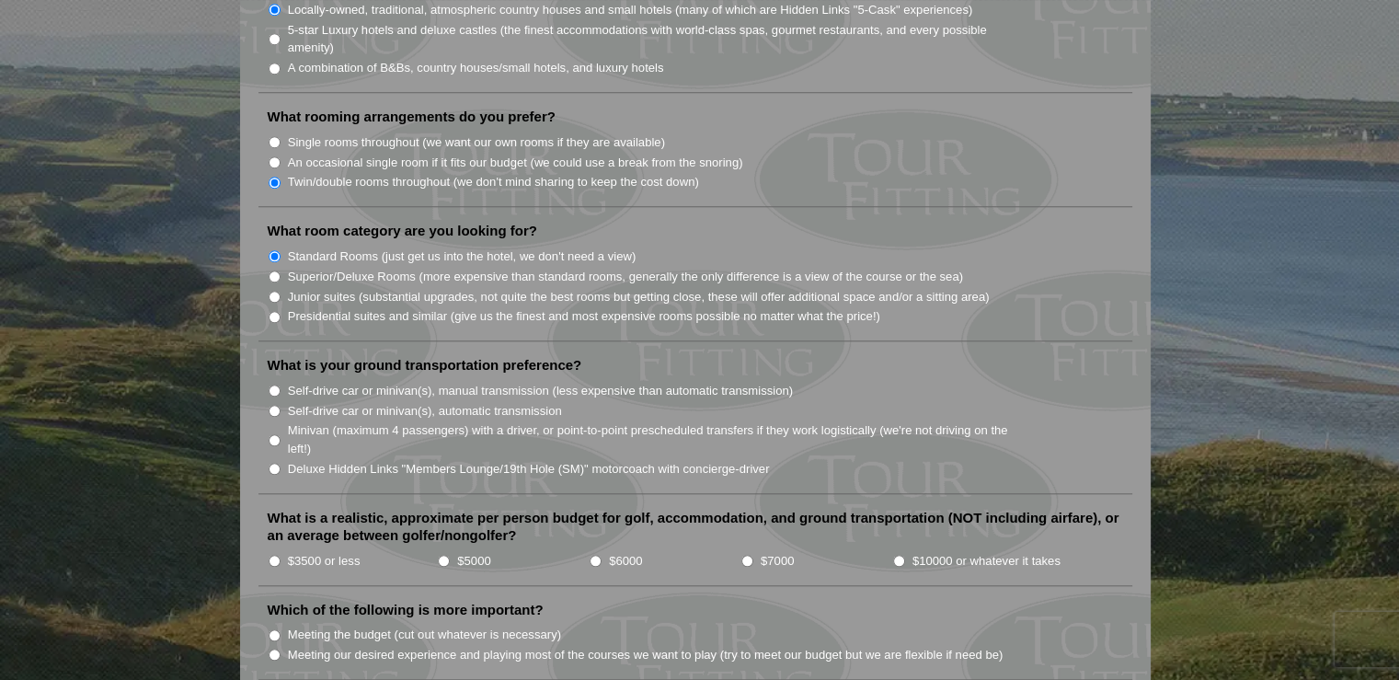
scroll to position [1686, 0]
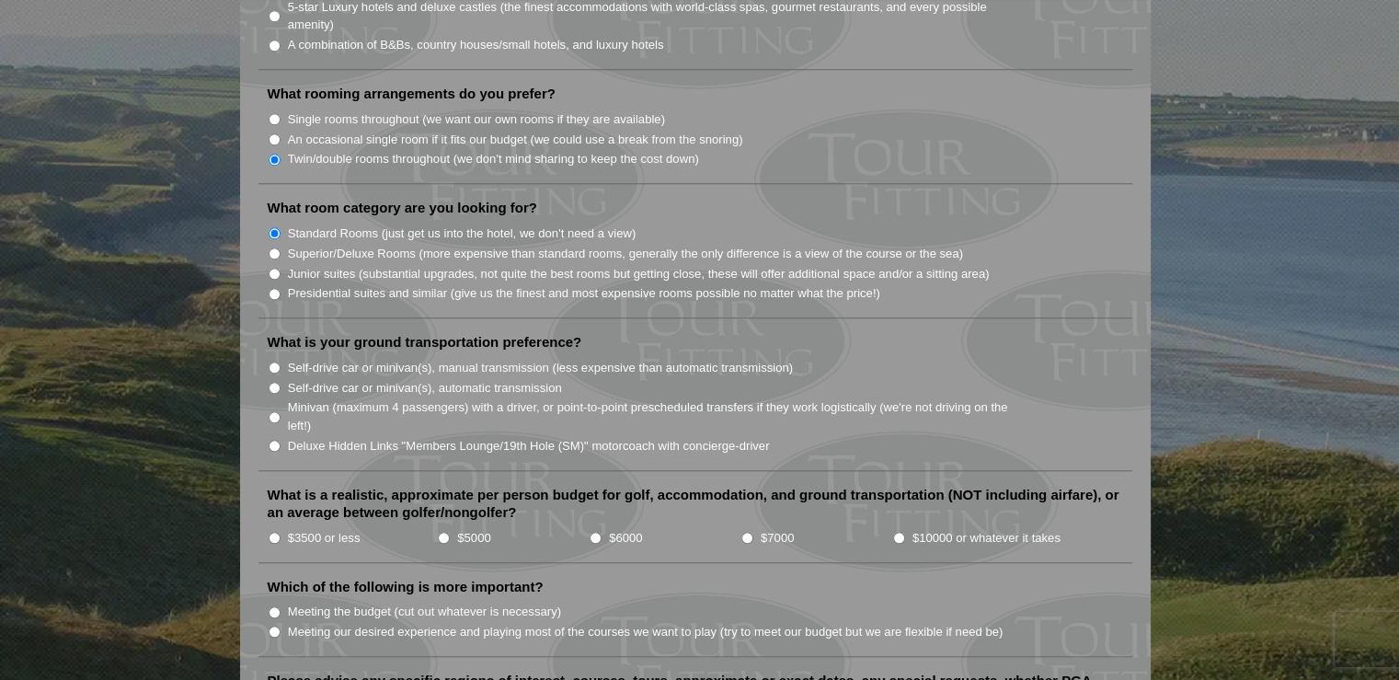
click at [276, 440] on input "Deluxe Hidden Links "Members Lounge/19th Hole (SM)" motorcoach with concierge-d…" at bounding box center [275, 446] width 12 height 12
radio input "true"
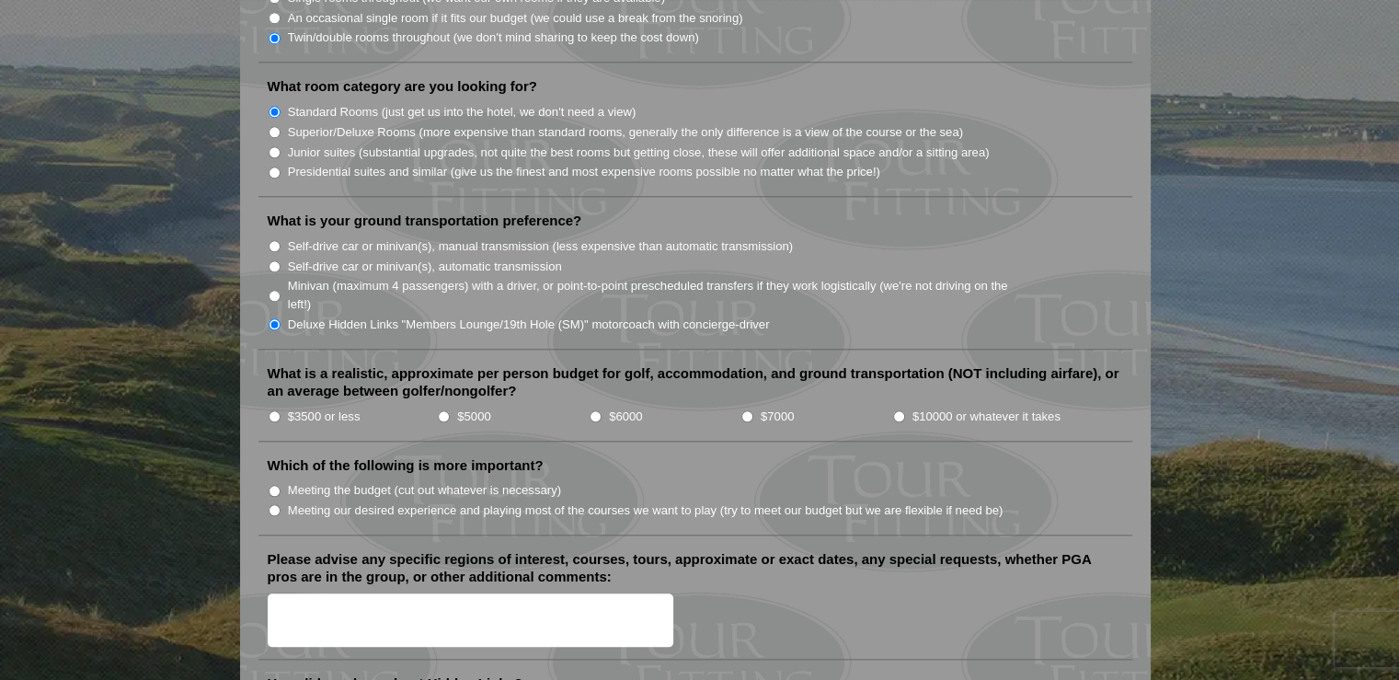
scroll to position [1809, 0]
click at [445, 409] on input "$5000" at bounding box center [444, 415] width 12 height 12
radio input "true"
click at [596, 409] on input "$6000" at bounding box center [596, 415] width 12 height 12
radio input "true"
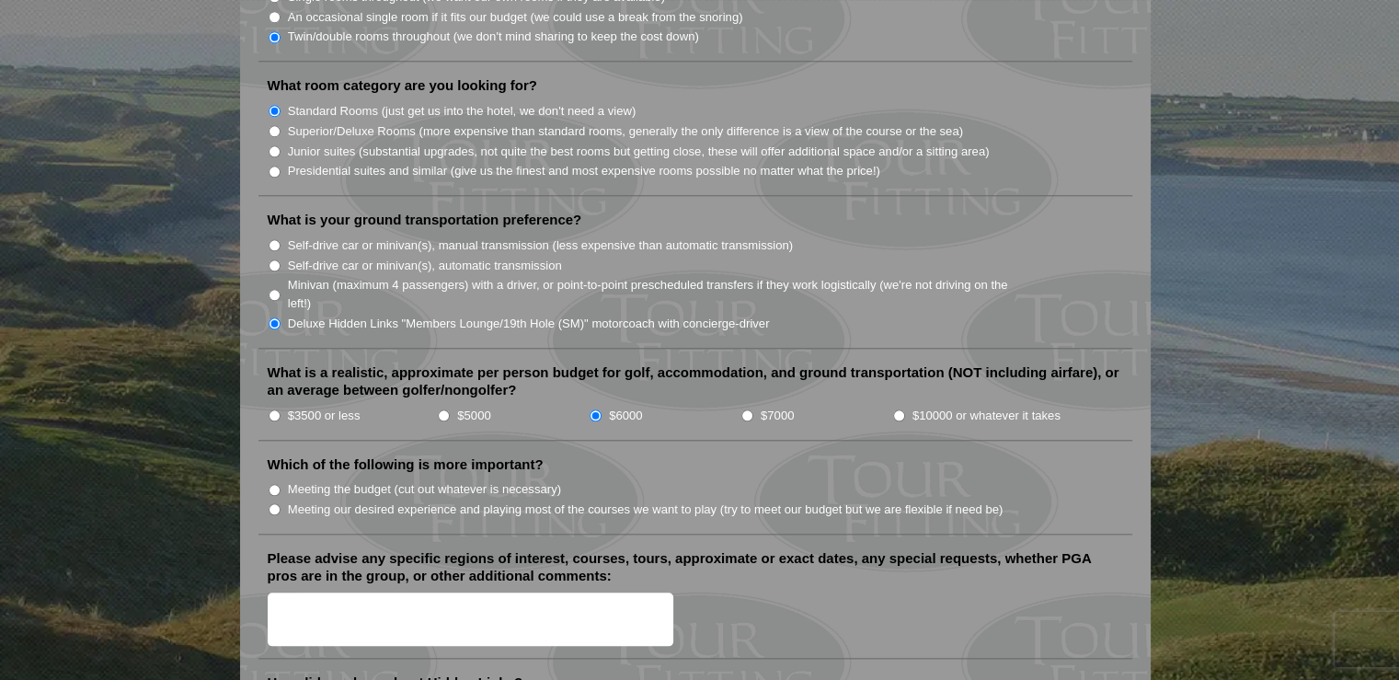
click at [743, 409] on input "$7000" at bounding box center [748, 415] width 12 height 12
radio input "true"
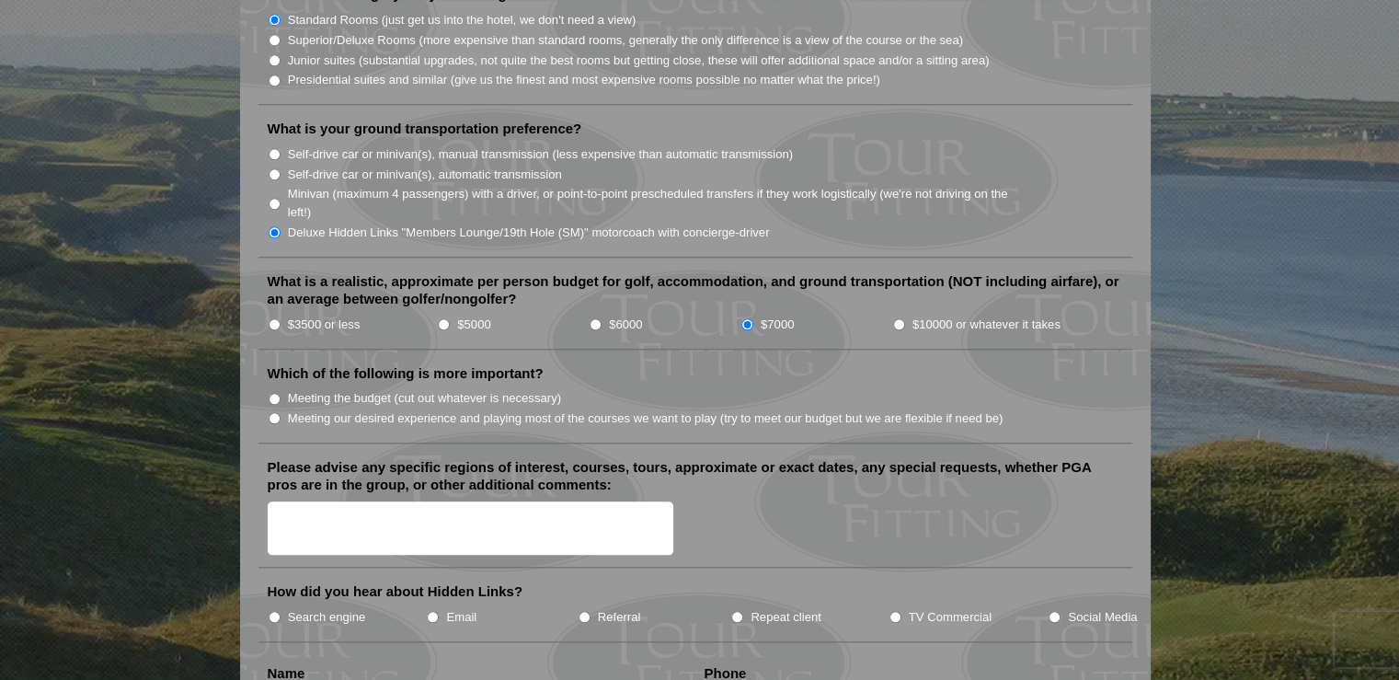
scroll to position [1993, 0]
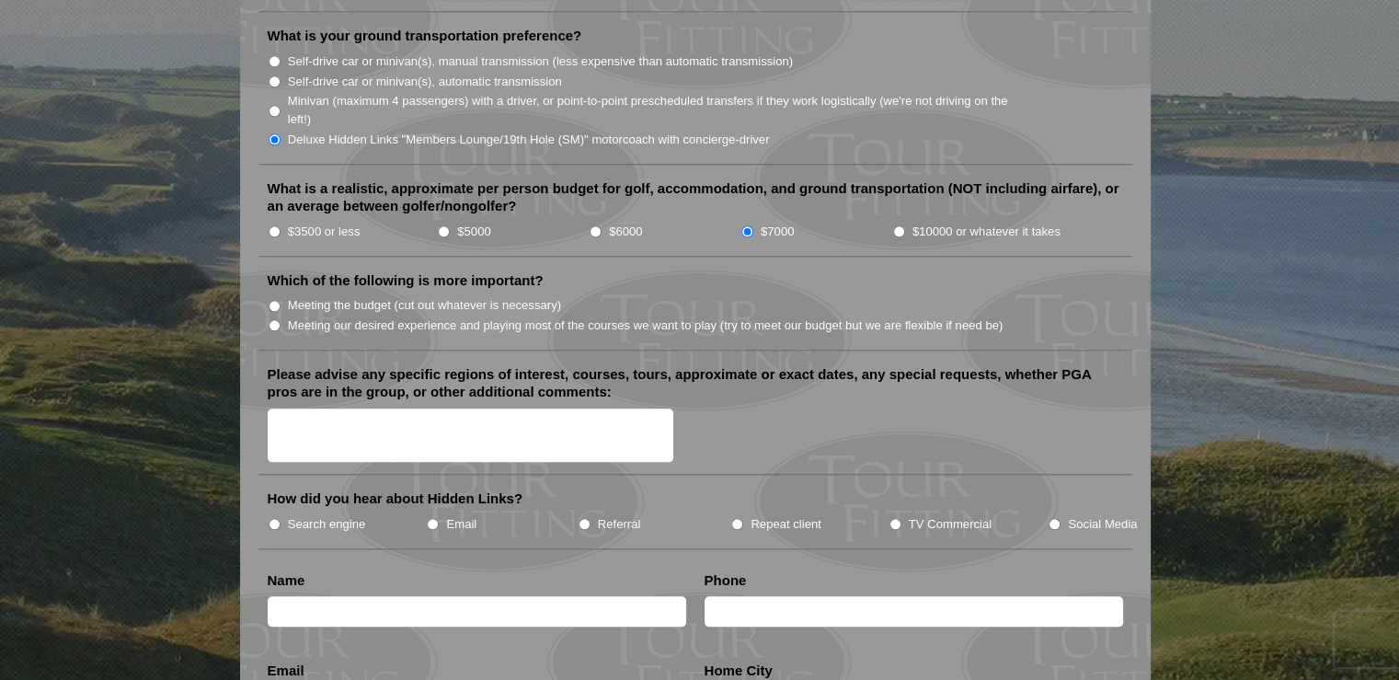
click at [431, 518] on input "Email" at bounding box center [433, 524] width 12 height 12
radio input "true"
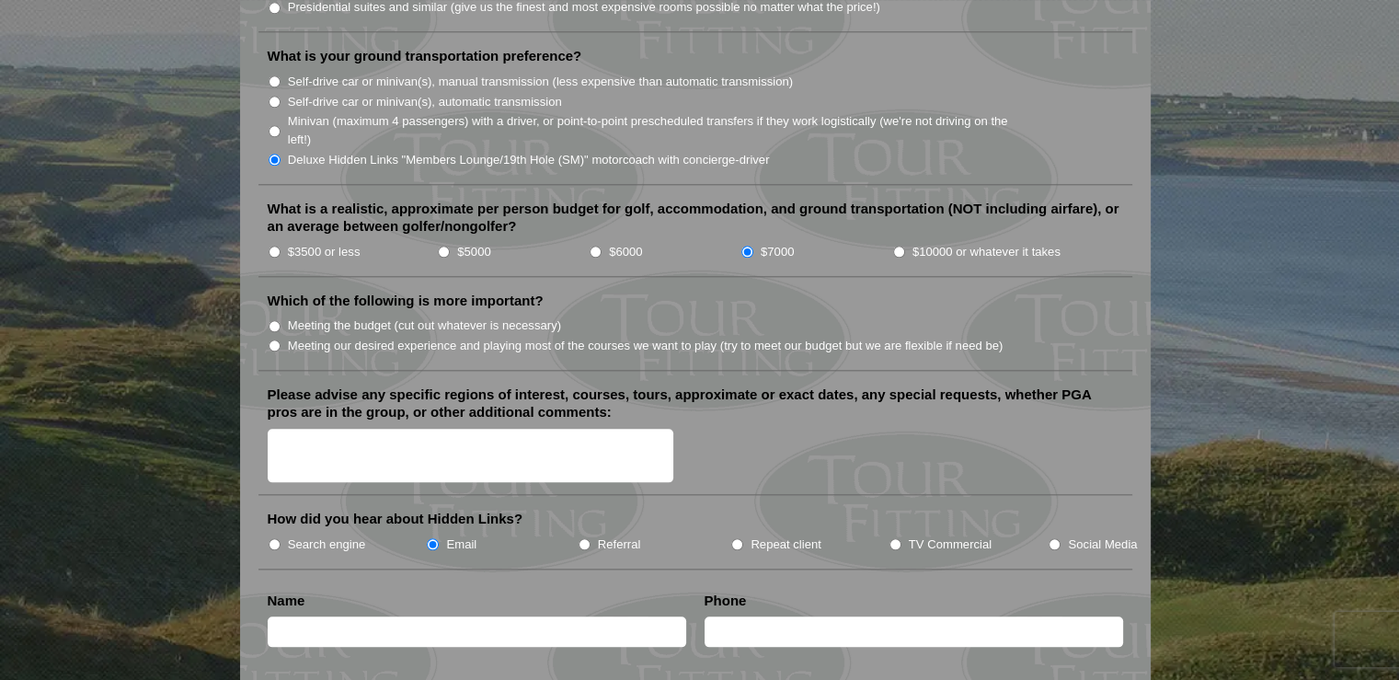
scroll to position [1962, 0]
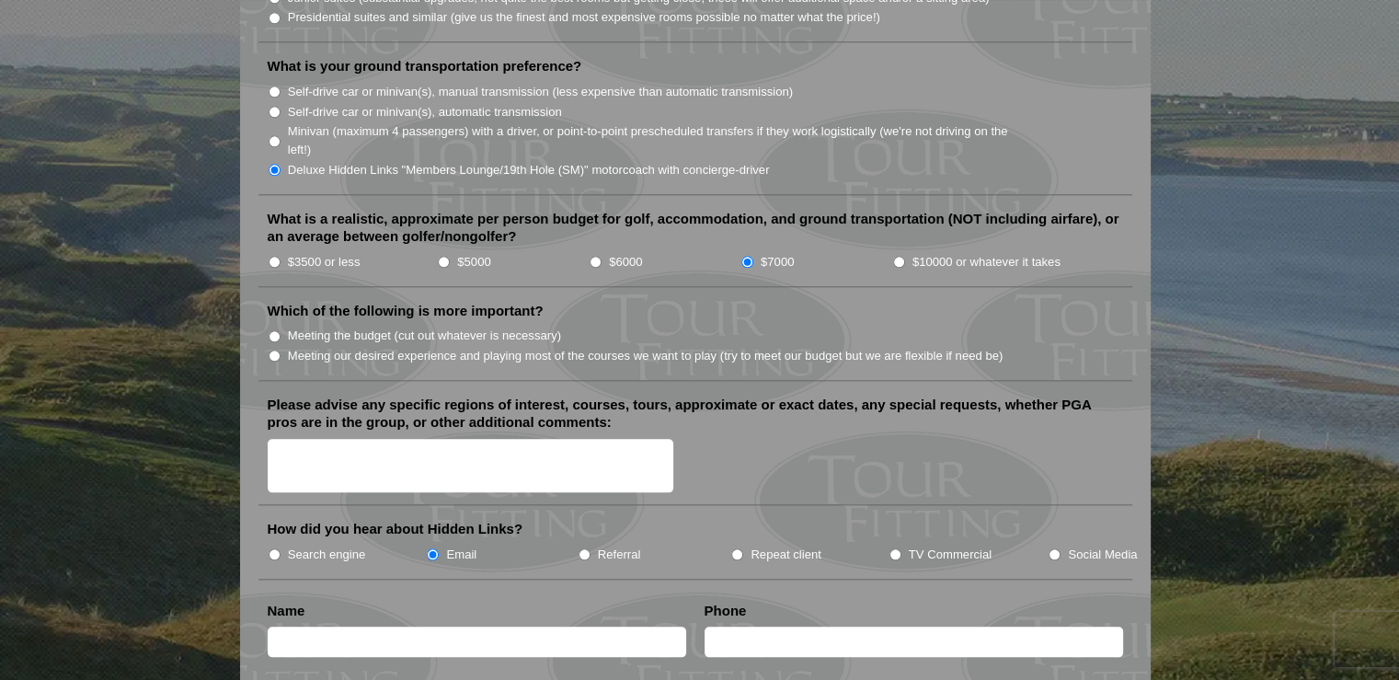
click at [273, 330] on input "Meeting the budget (cut out whatever is necessary)" at bounding box center [275, 336] width 12 height 12
radio input "true"
click at [315, 439] on textarea "Please advise any specific regions of interest, courses, tours, approximate or …" at bounding box center [471, 466] width 407 height 54
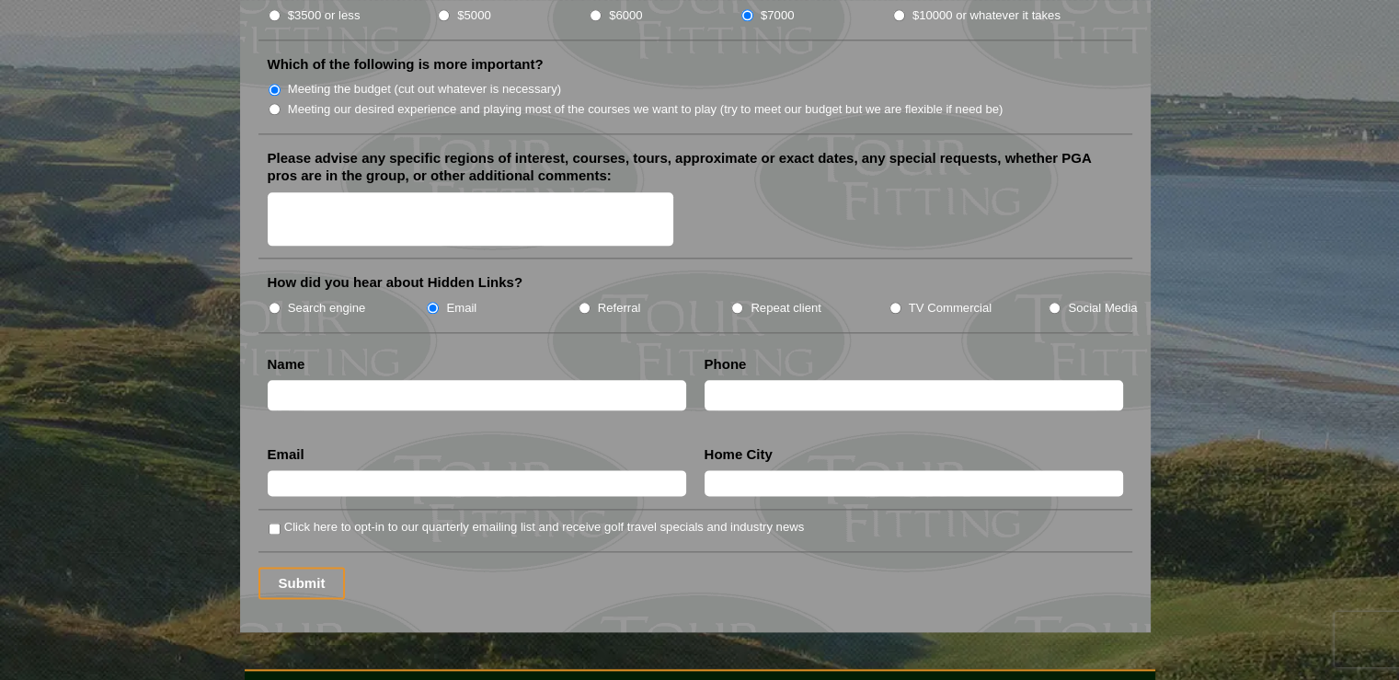
scroll to position [2238, 0]
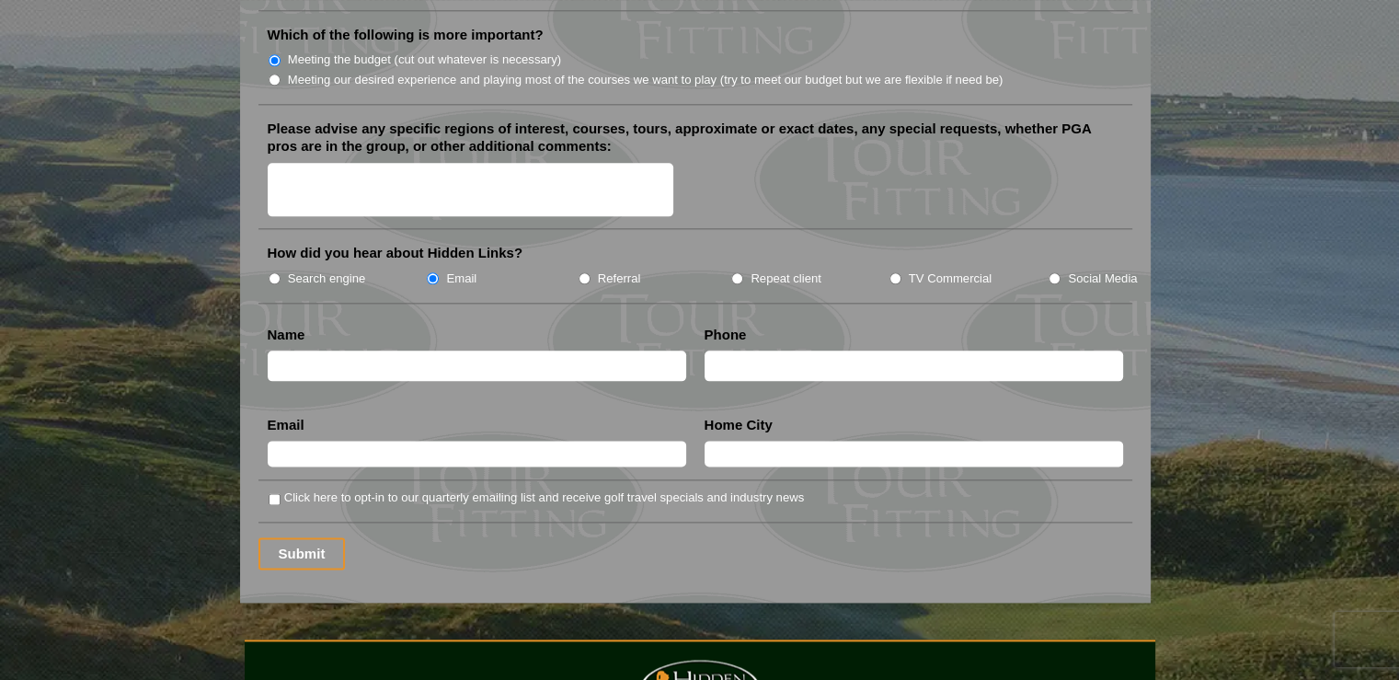
click at [315, 351] on input "text" at bounding box center [477, 366] width 419 height 30
type input "[PERSON_NAME]"
type input "3147531965"
type input "[EMAIL_ADDRESS][DOMAIN_NAME]"
type input "Chesterfield"
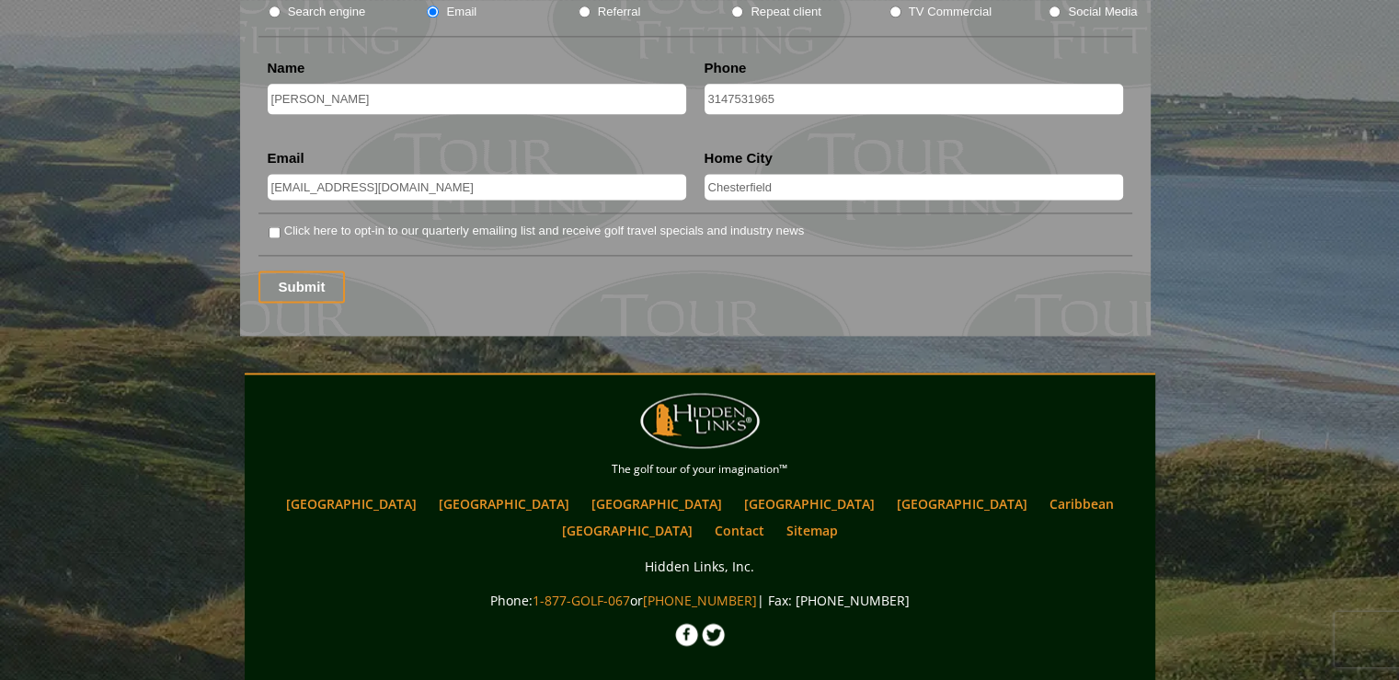
scroll to position [2514, 0]
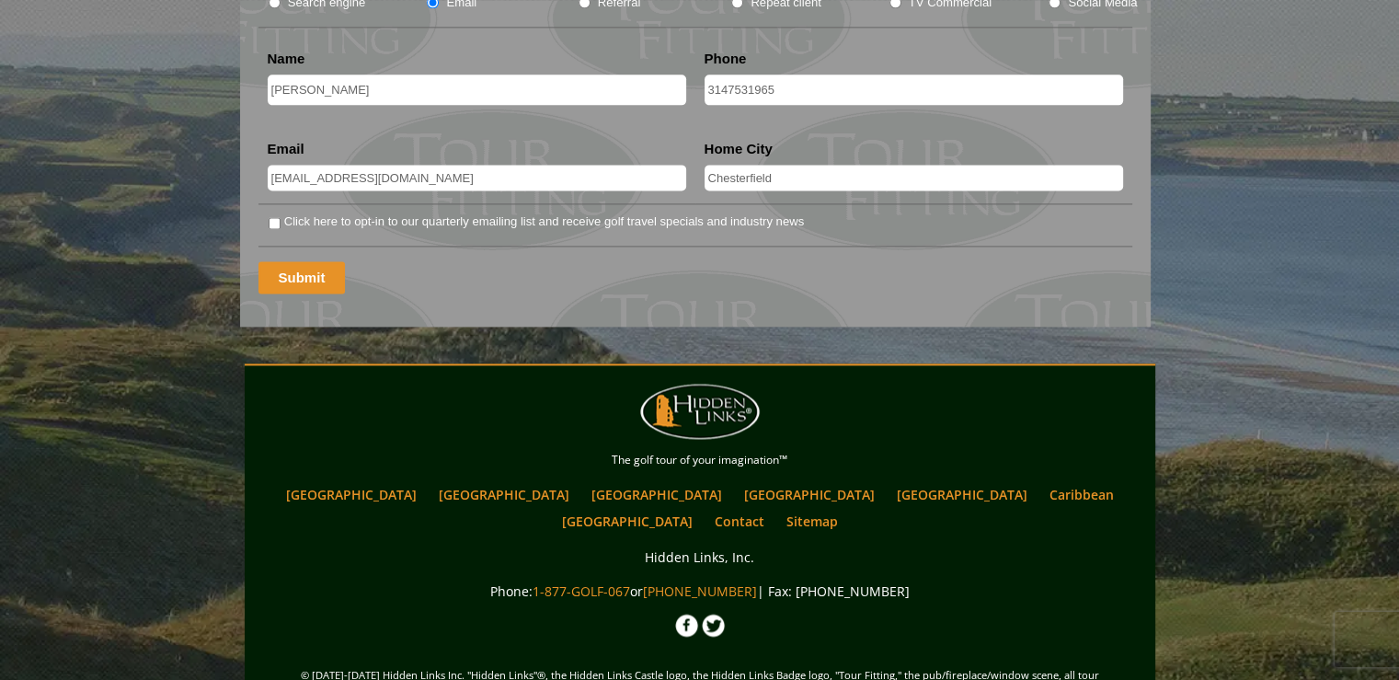
click at [300, 261] on input "Submit" at bounding box center [302, 277] width 87 height 32
